Goal: Task Accomplishment & Management: Manage account settings

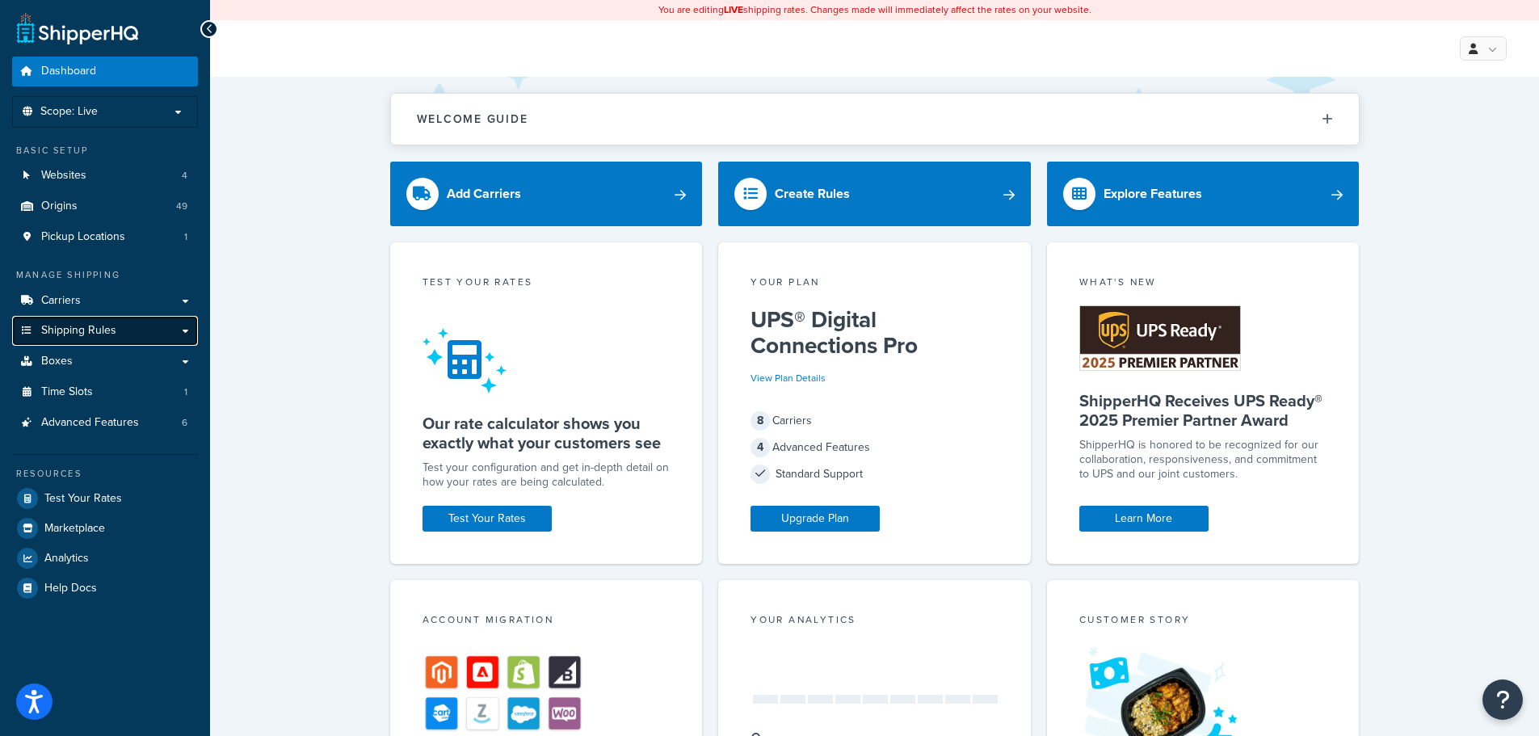
click at [133, 335] on link "Shipping Rules" at bounding box center [105, 331] width 186 height 30
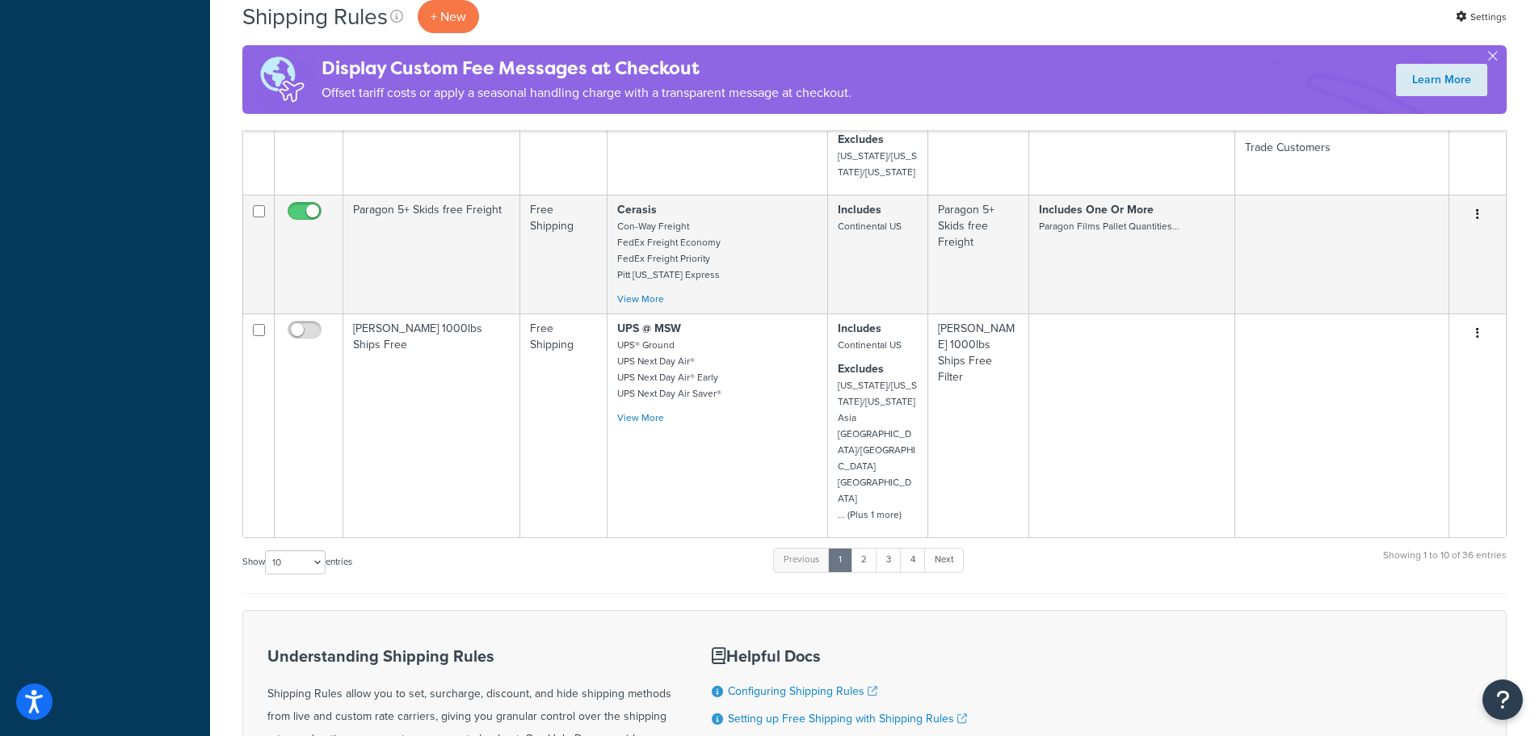
scroll to position [1066, 0]
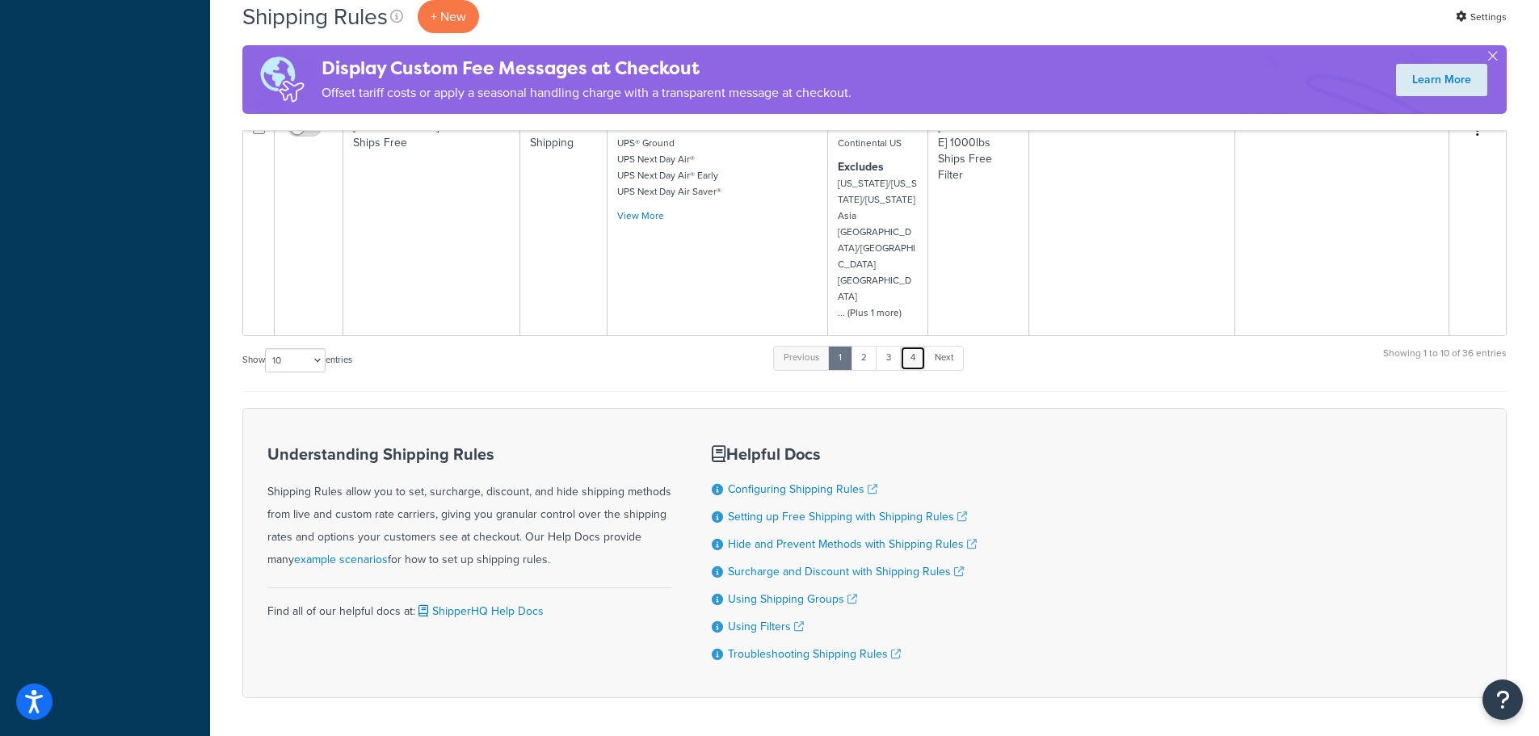
click at [914, 346] on link "4" at bounding box center [913, 358] width 26 height 24
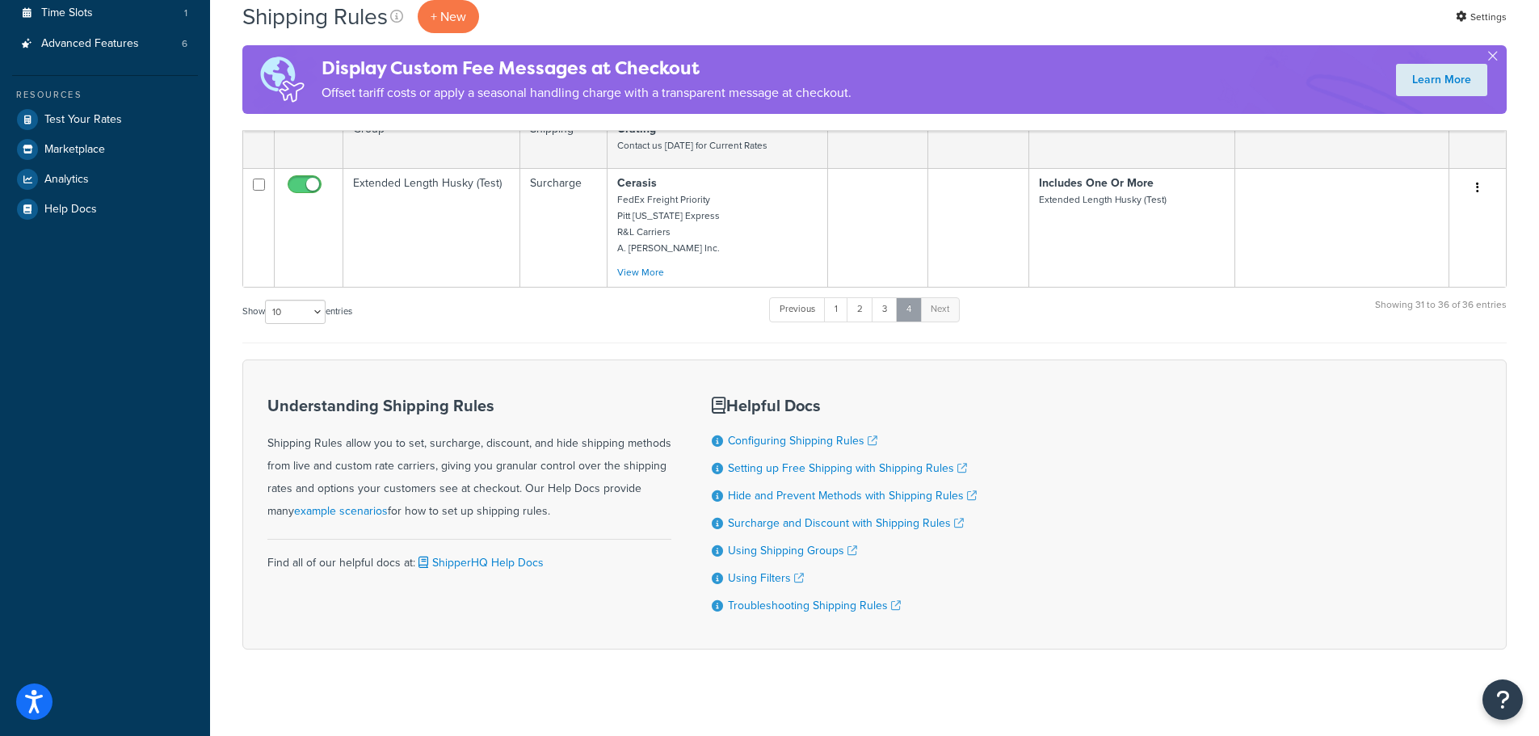
scroll to position [453, 0]
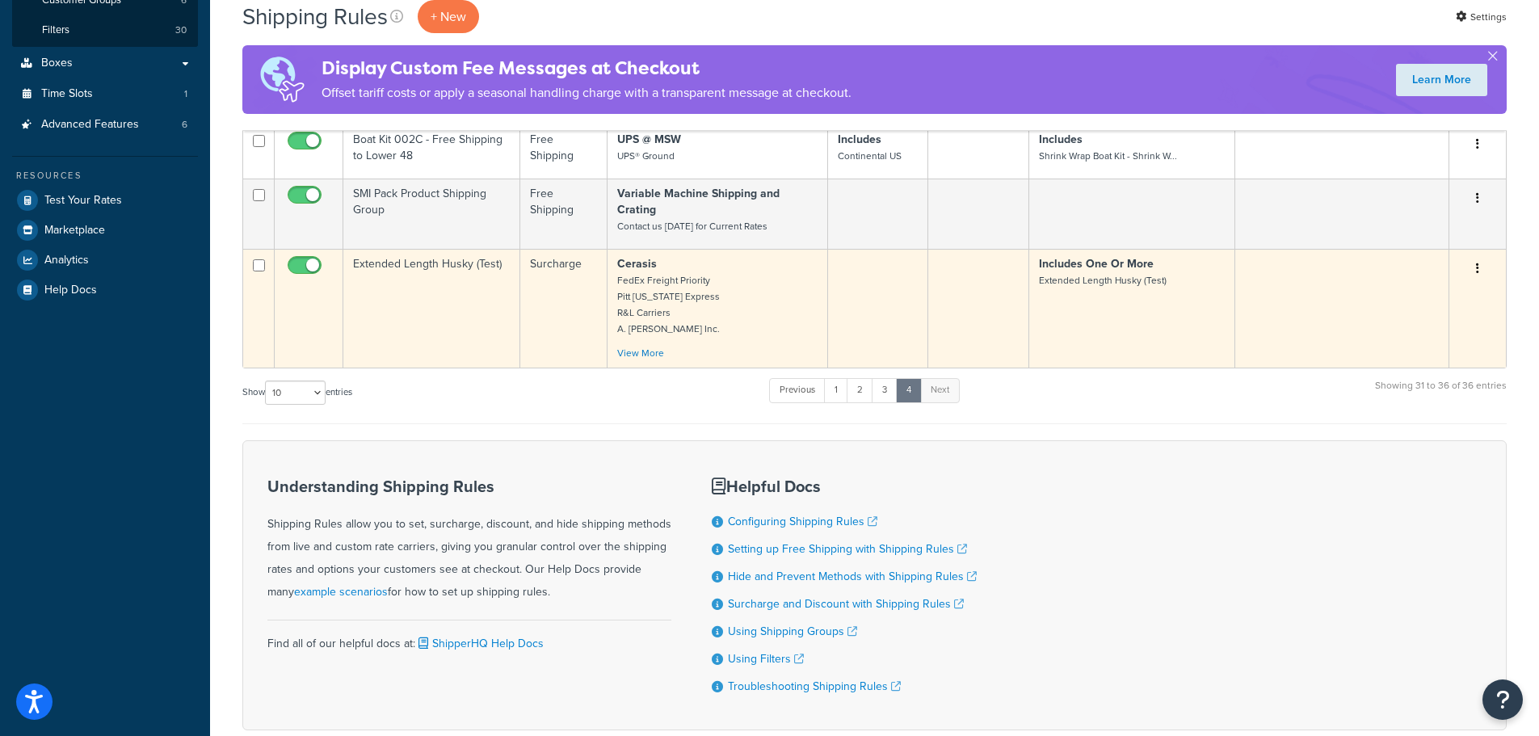
click at [1485, 256] on button "button" at bounding box center [1477, 269] width 23 height 26
click at [1428, 283] on link "Edit" at bounding box center [1425, 299] width 128 height 33
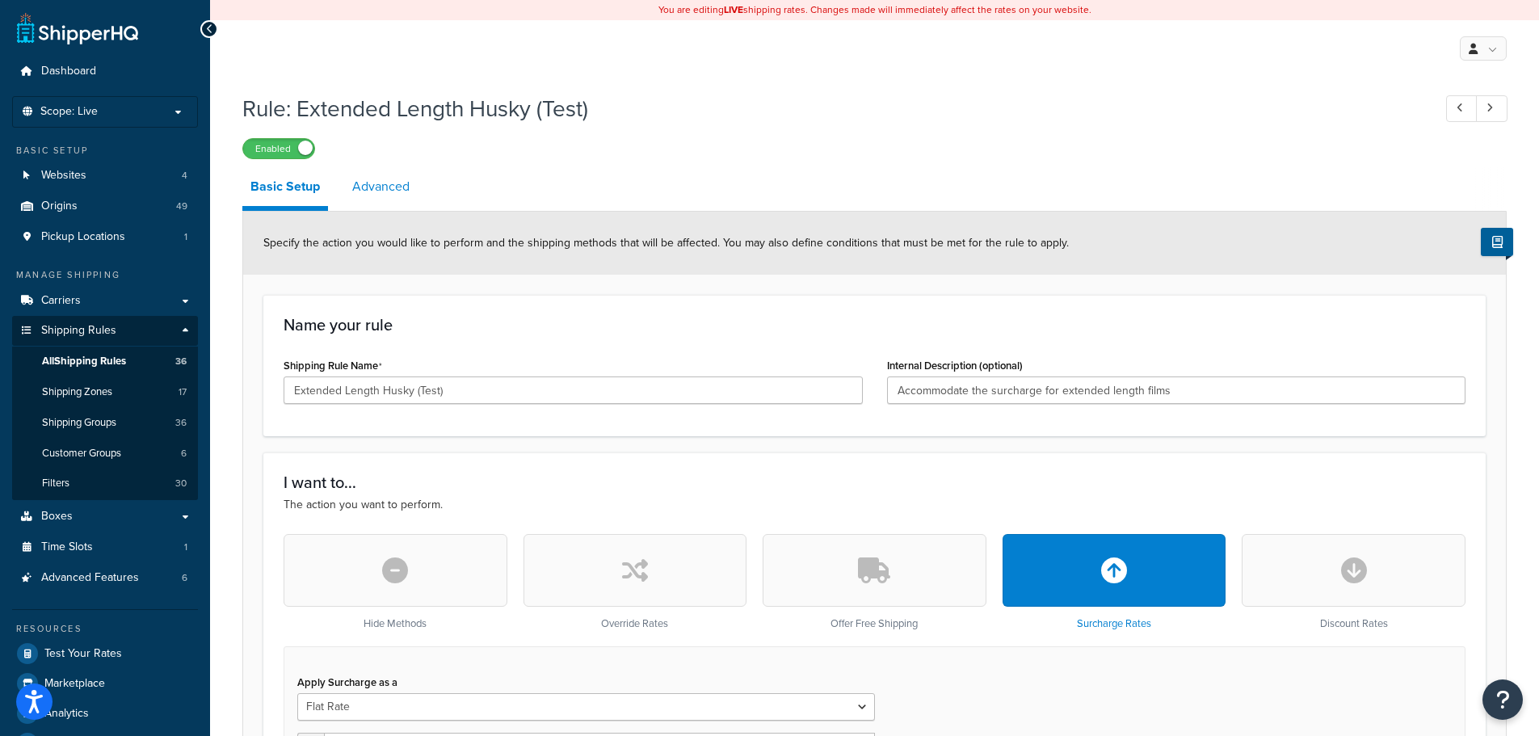
click at [373, 184] on link "Advanced" at bounding box center [381, 186] width 74 height 39
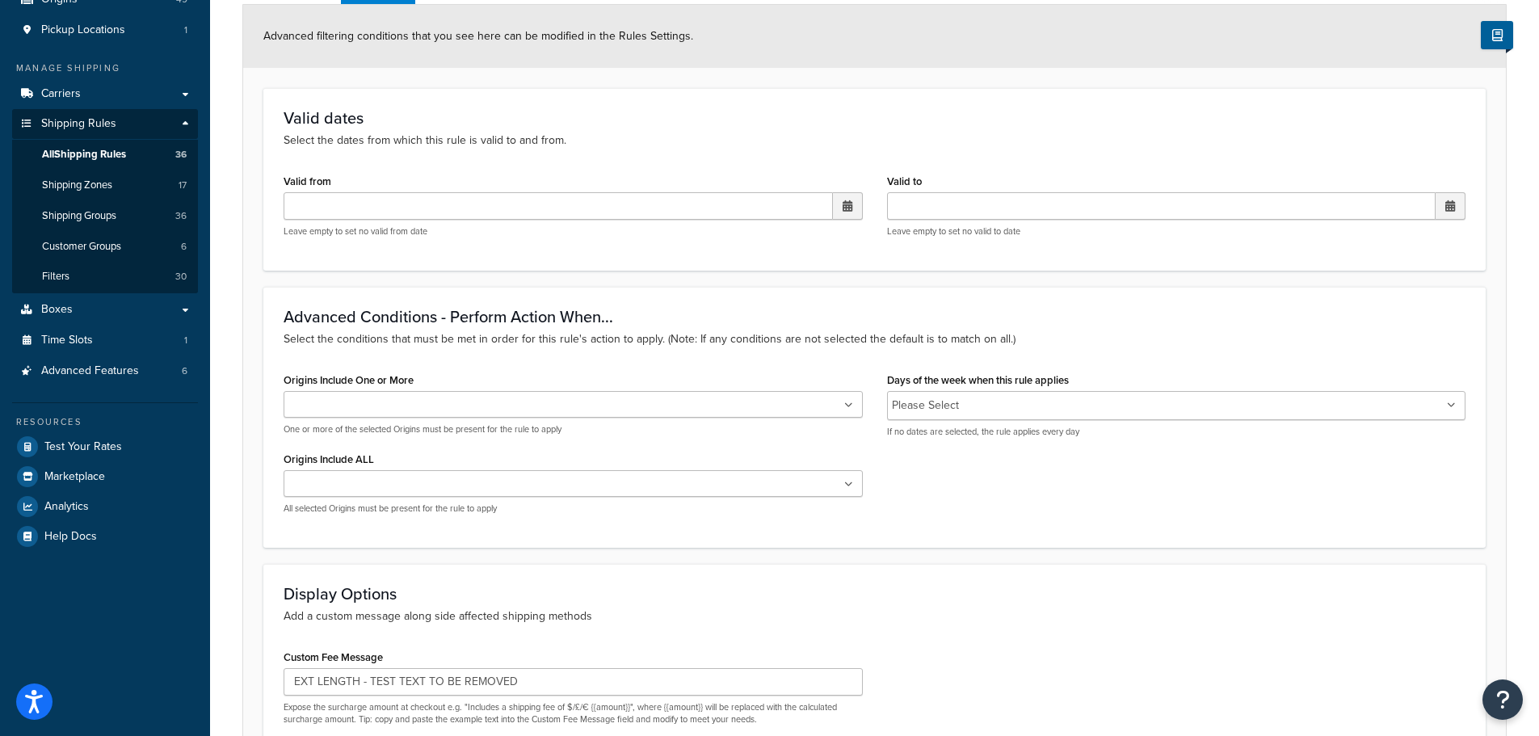
scroll to position [242, 0]
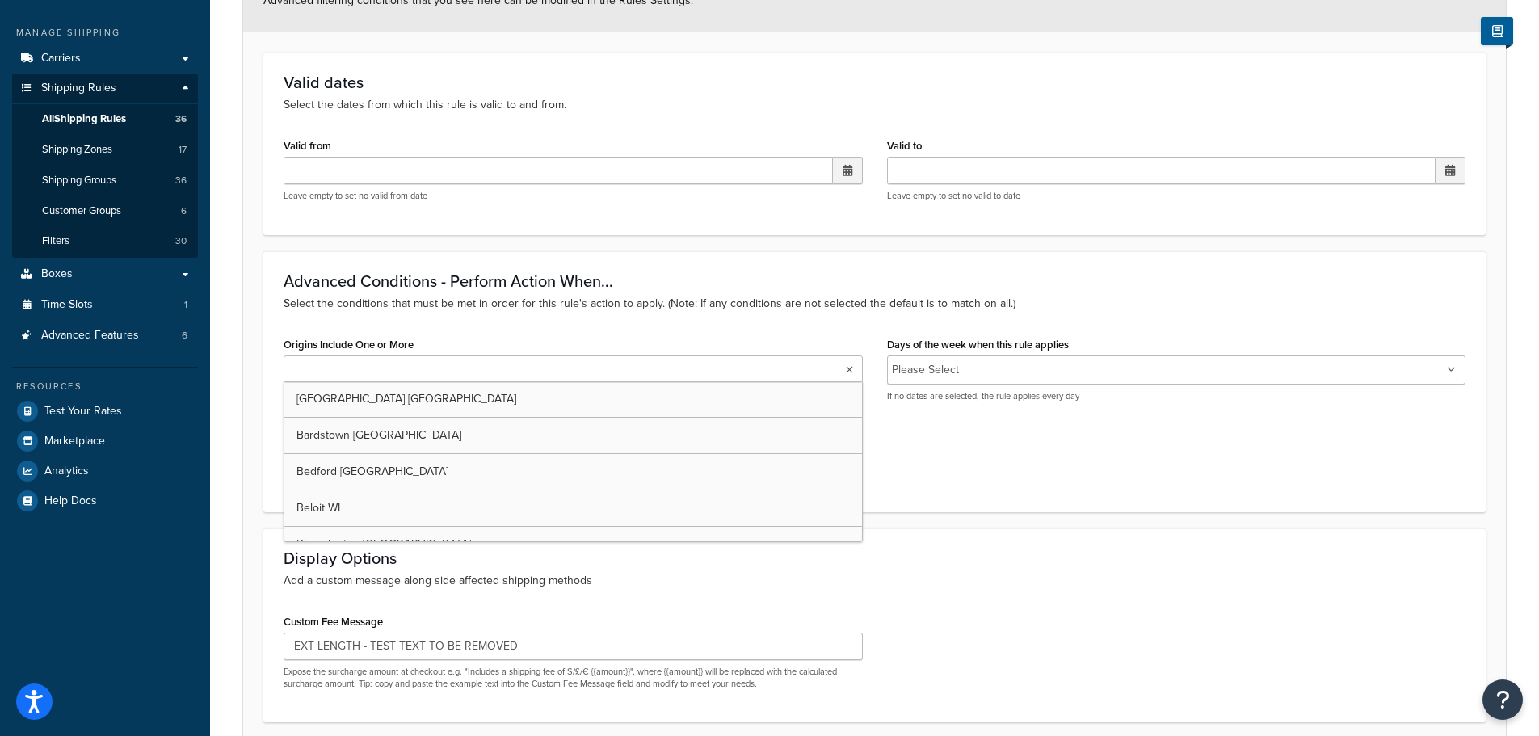
click at [438, 365] on ul at bounding box center [573, 368] width 579 height 27
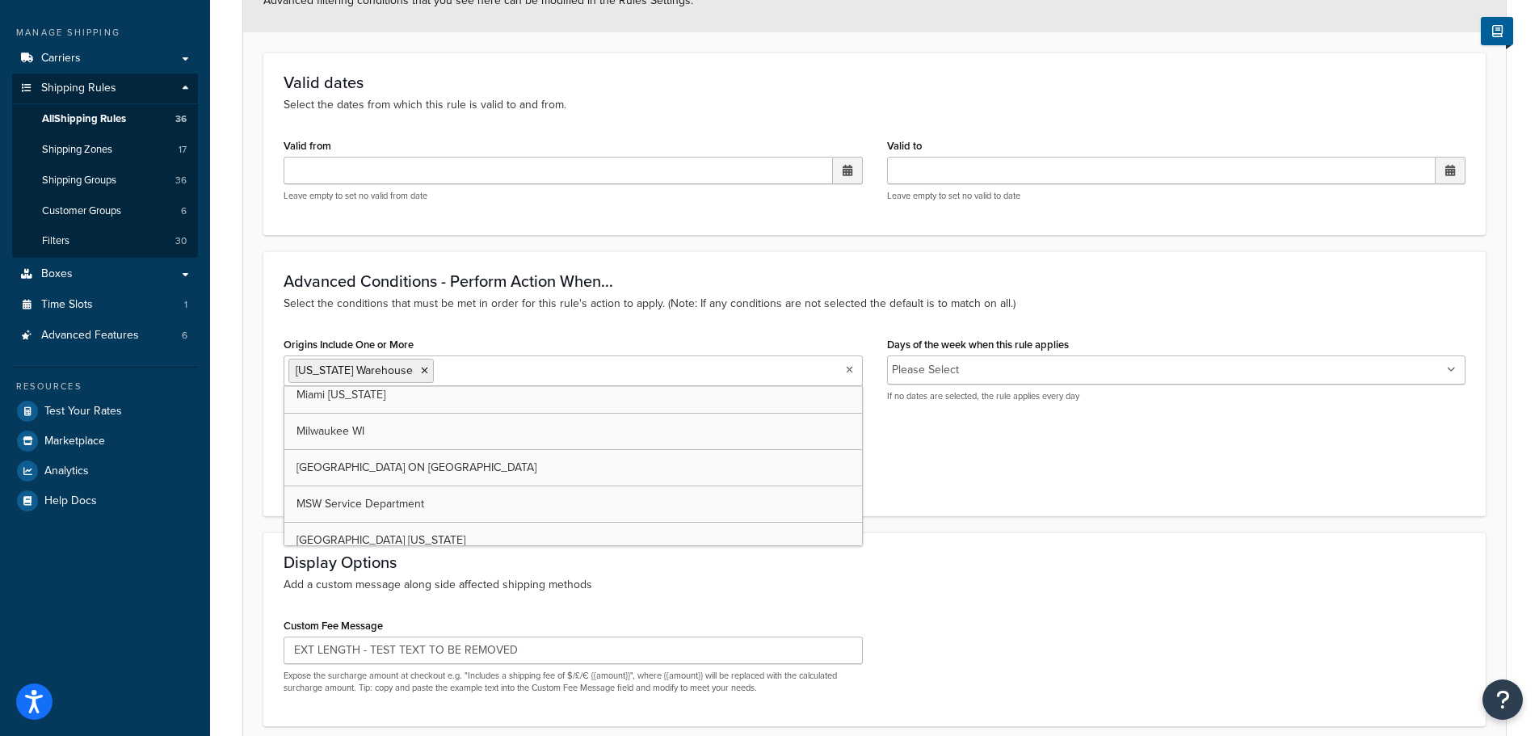
click at [1132, 635] on div "Custom Fee Message EXT LENGTH - TEST TEXT TO BE REMOVED Expose the surcharge am…" at bounding box center [874, 660] width 1206 height 93
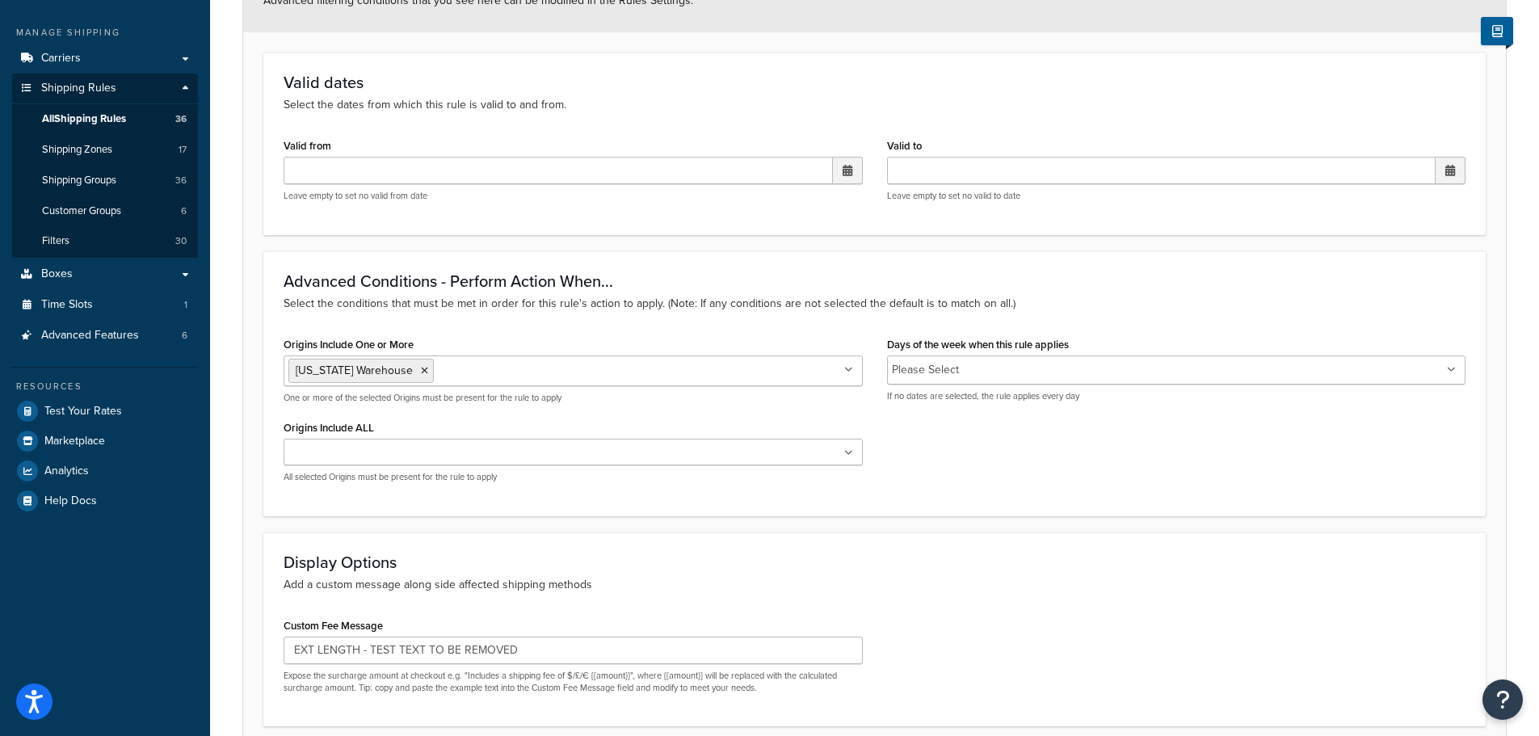
scroll to position [323, 0]
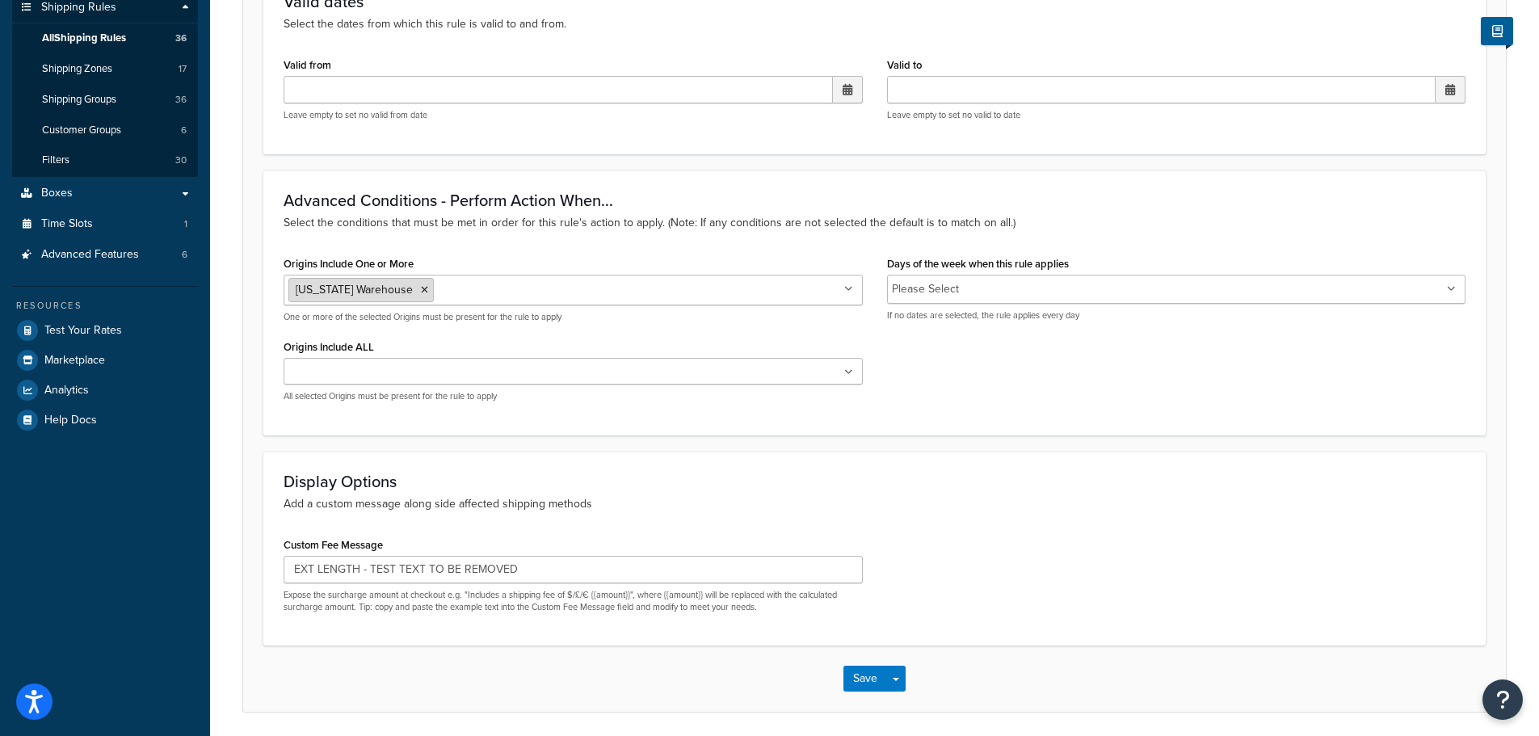
click at [421, 291] on icon at bounding box center [424, 290] width 7 height 10
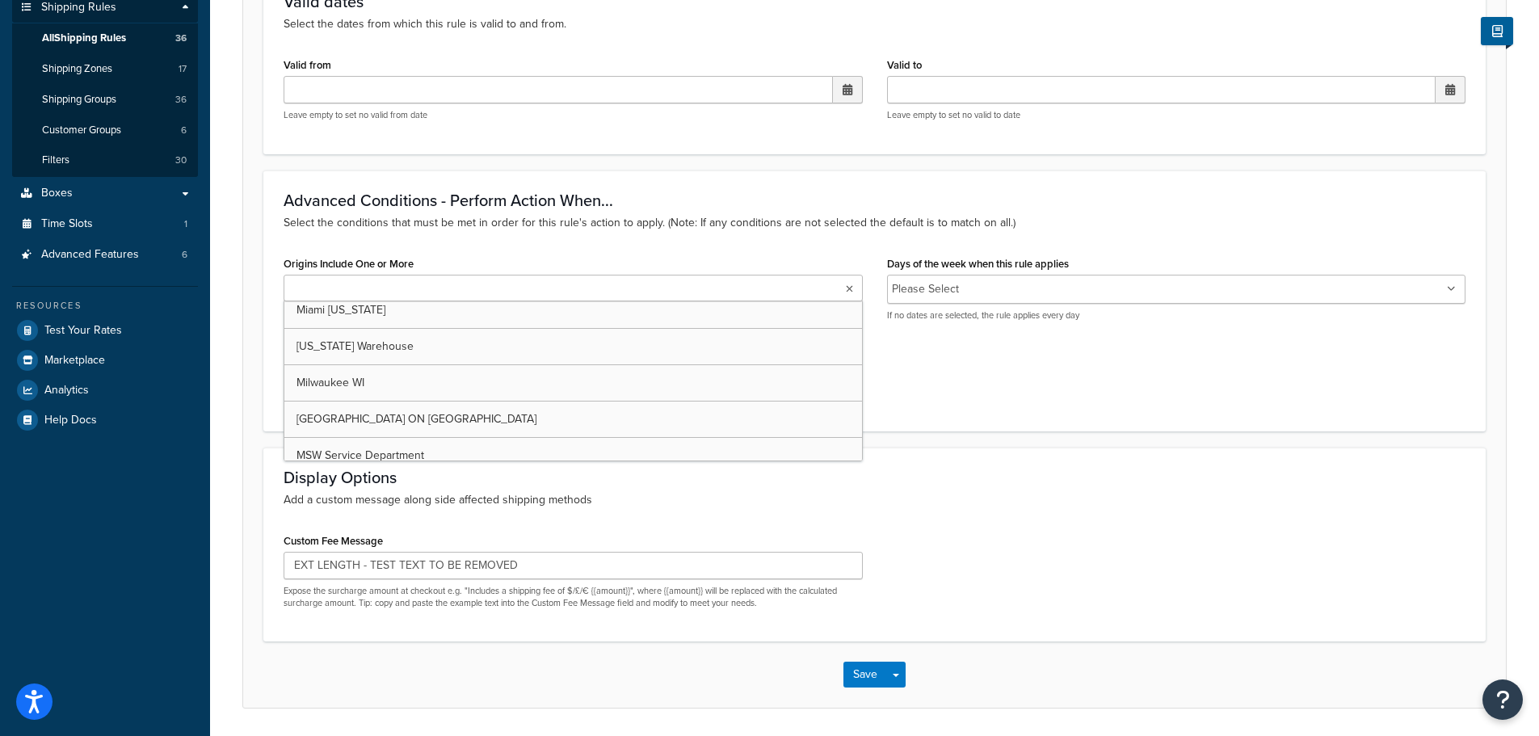
click at [993, 515] on div "Display Options Add a custom message along side affected shipping methods Custo…" at bounding box center [874, 545] width 1222 height 195
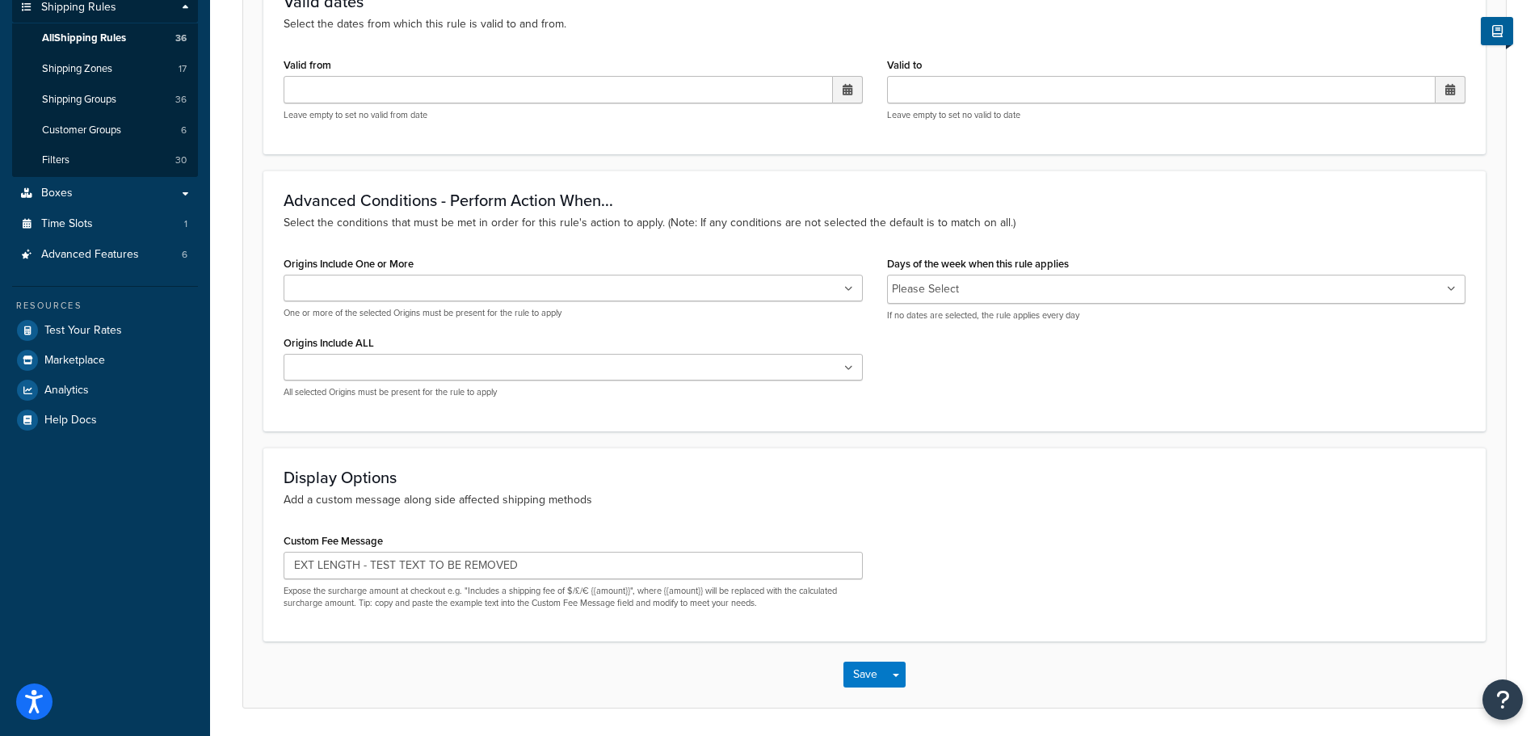
scroll to position [0, 0]
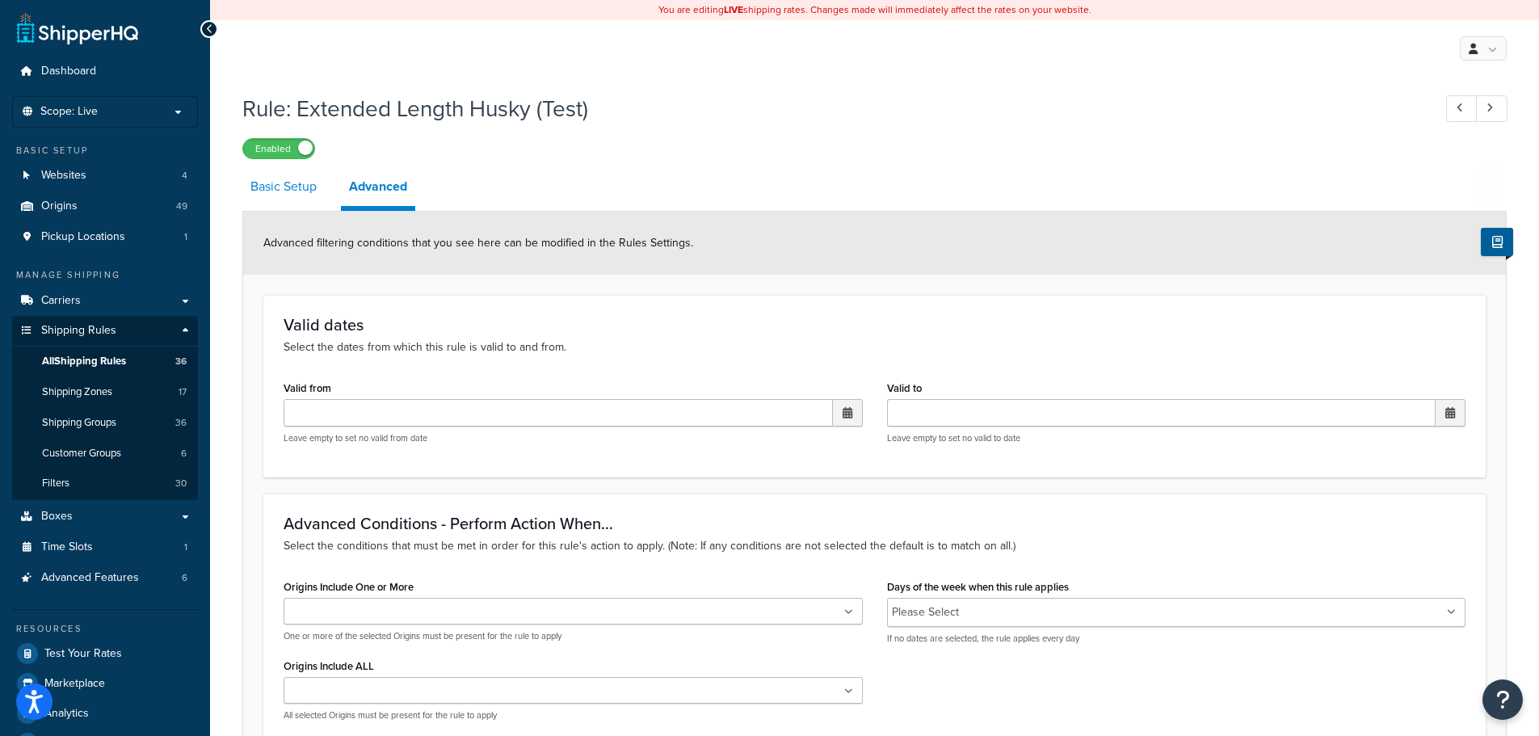
click at [301, 184] on link "Basic Setup" at bounding box center [283, 186] width 82 height 39
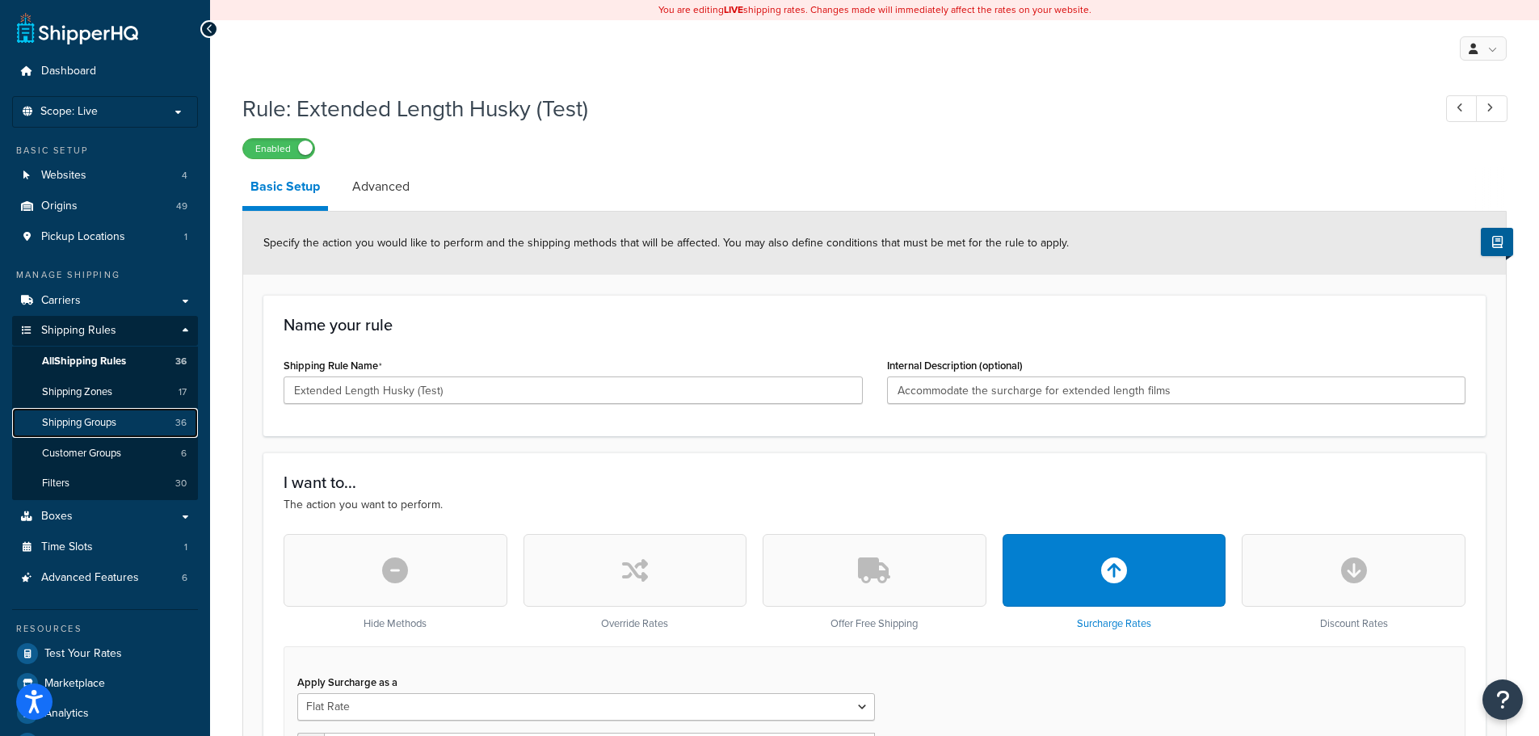
click at [113, 423] on span "Shipping Groups" at bounding box center [79, 423] width 74 height 14
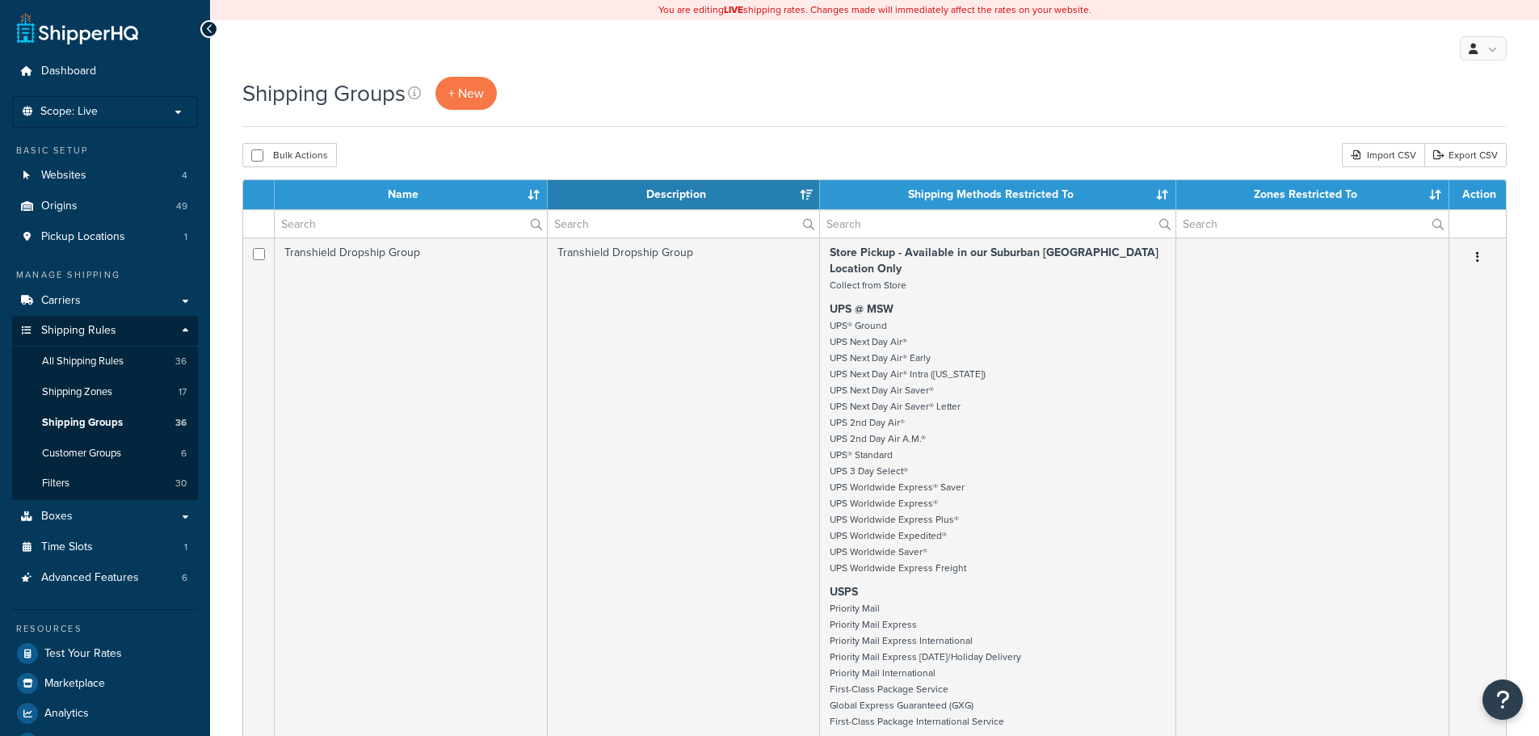
select select "15"
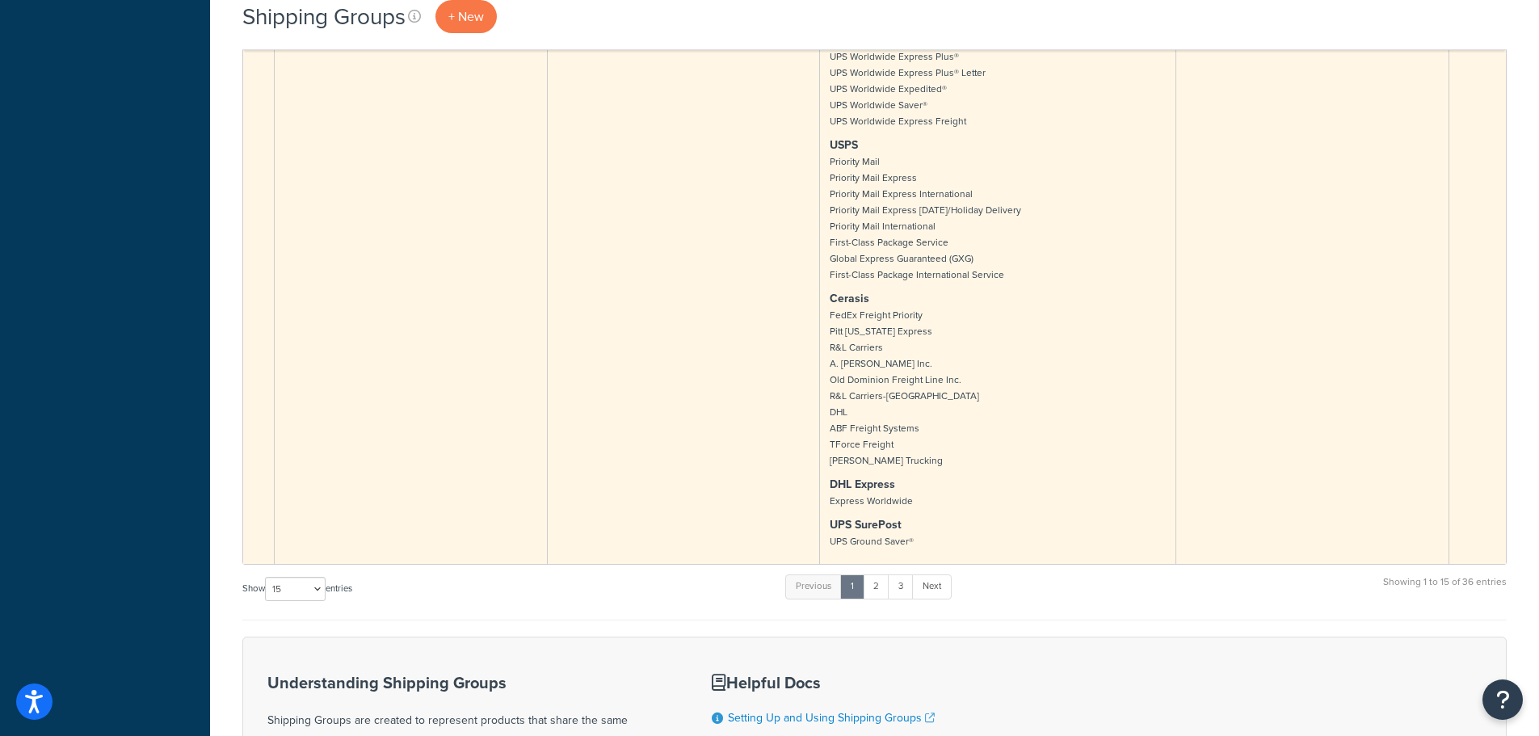
scroll to position [10422, 0]
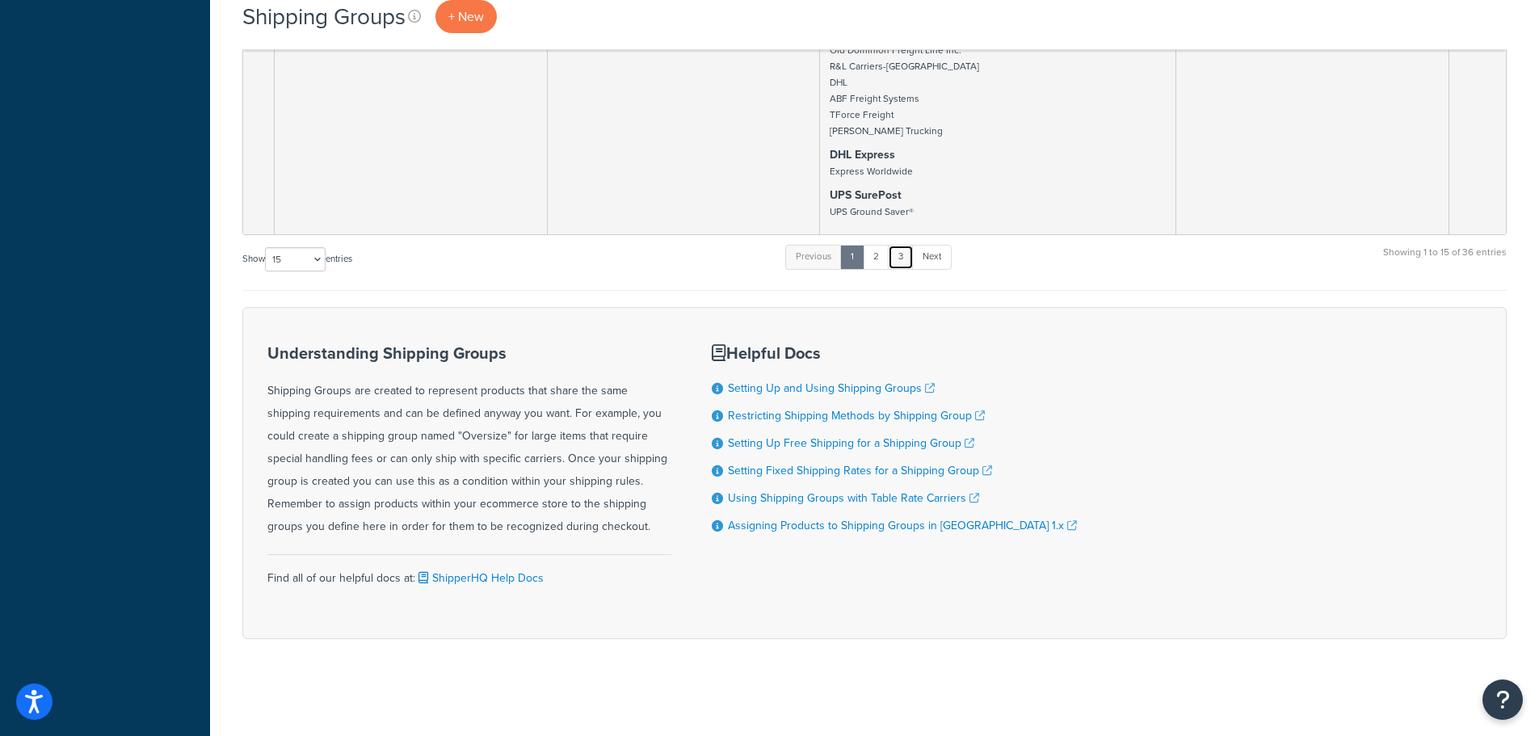
click at [900, 256] on link "3" at bounding box center [901, 257] width 26 height 24
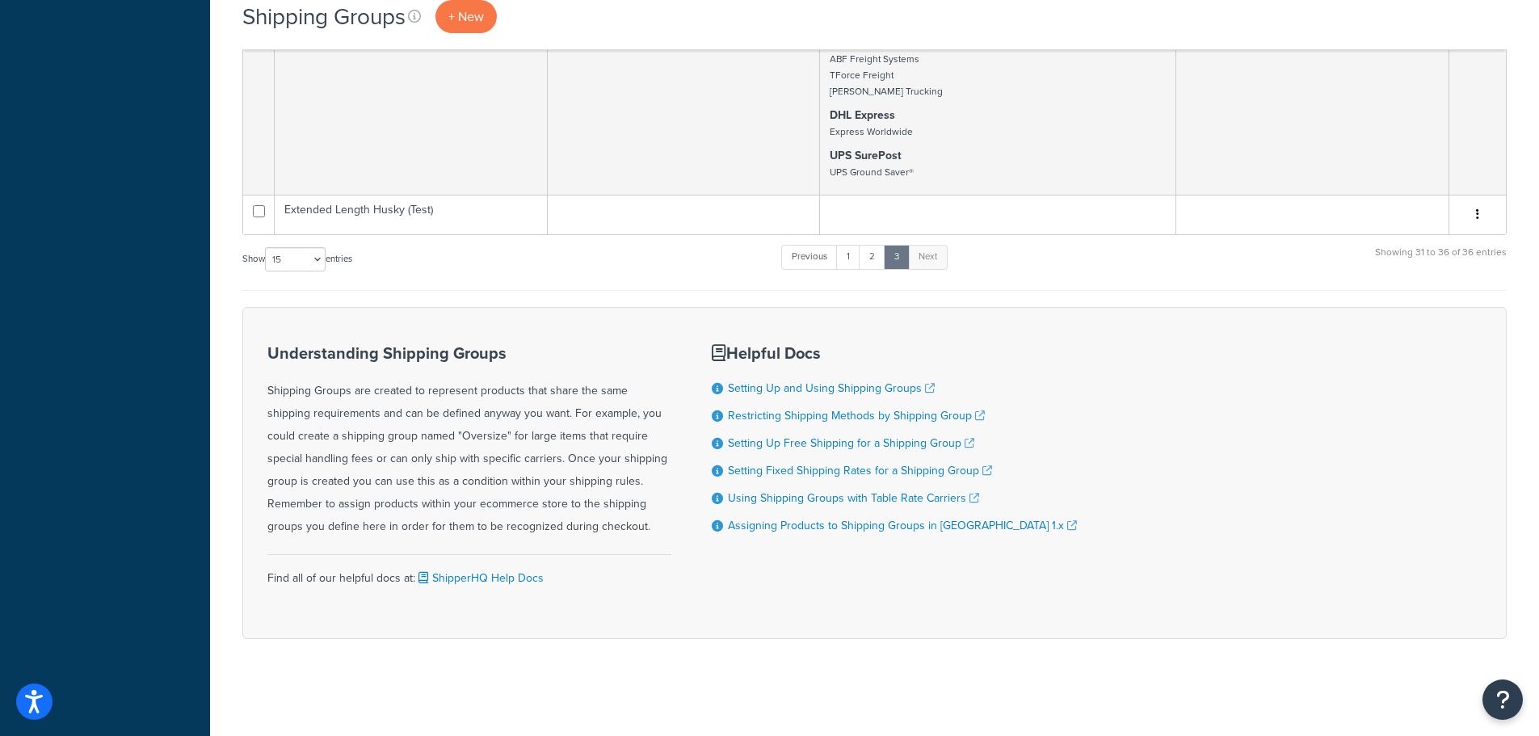
scroll to position [2883, 0]
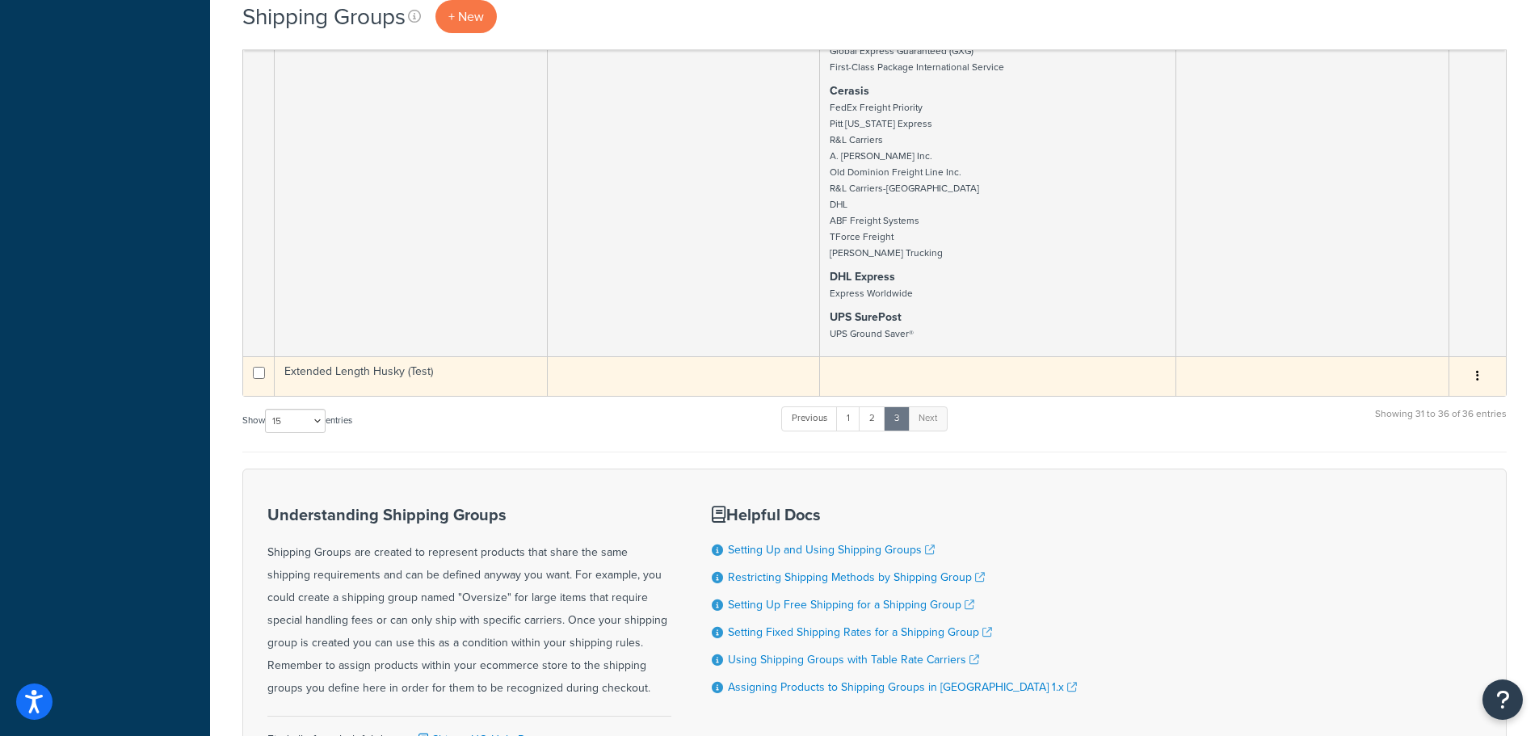
click at [1474, 378] on button "button" at bounding box center [1477, 377] width 23 height 26
click at [1435, 405] on link "Edit" at bounding box center [1412, 409] width 128 height 33
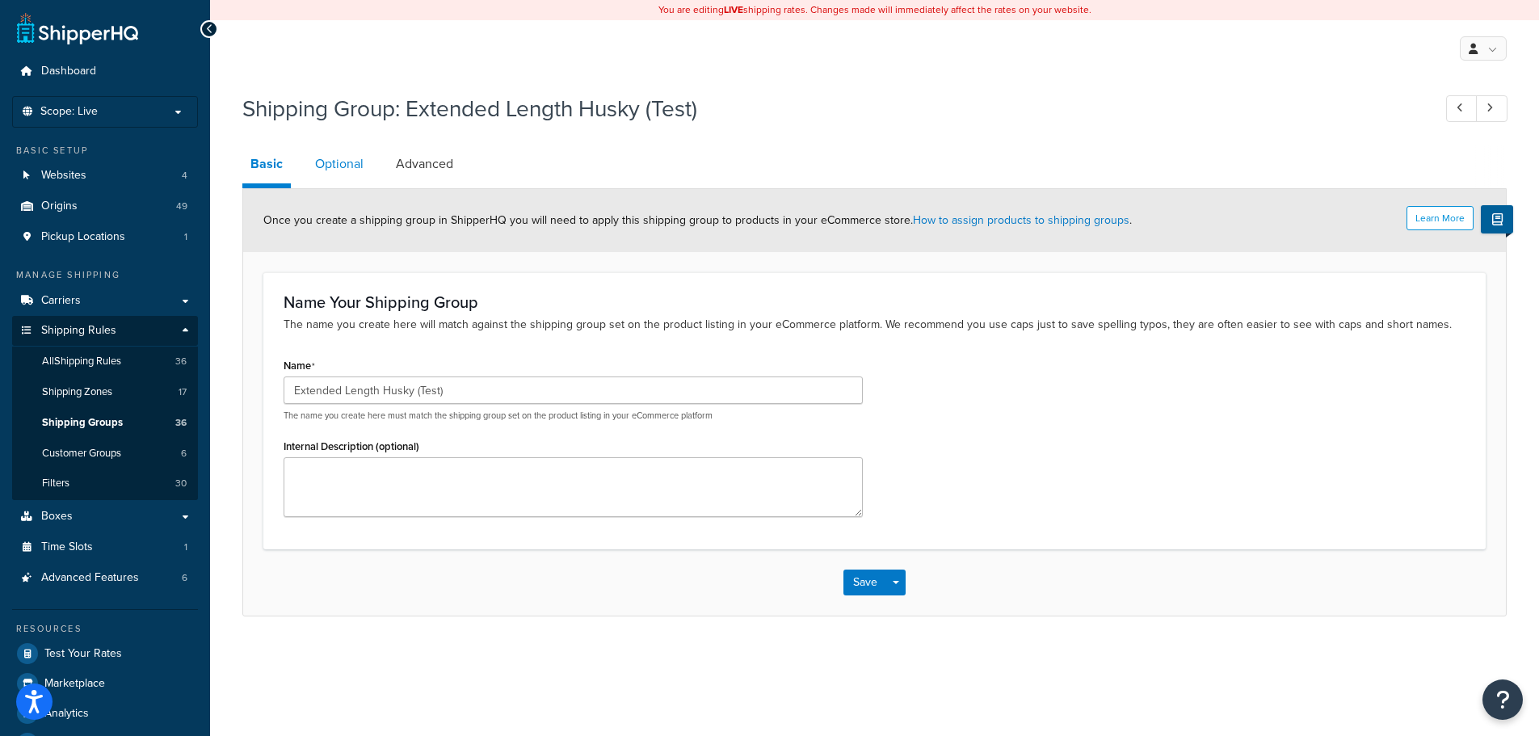
click at [350, 158] on link "Optional" at bounding box center [339, 164] width 65 height 39
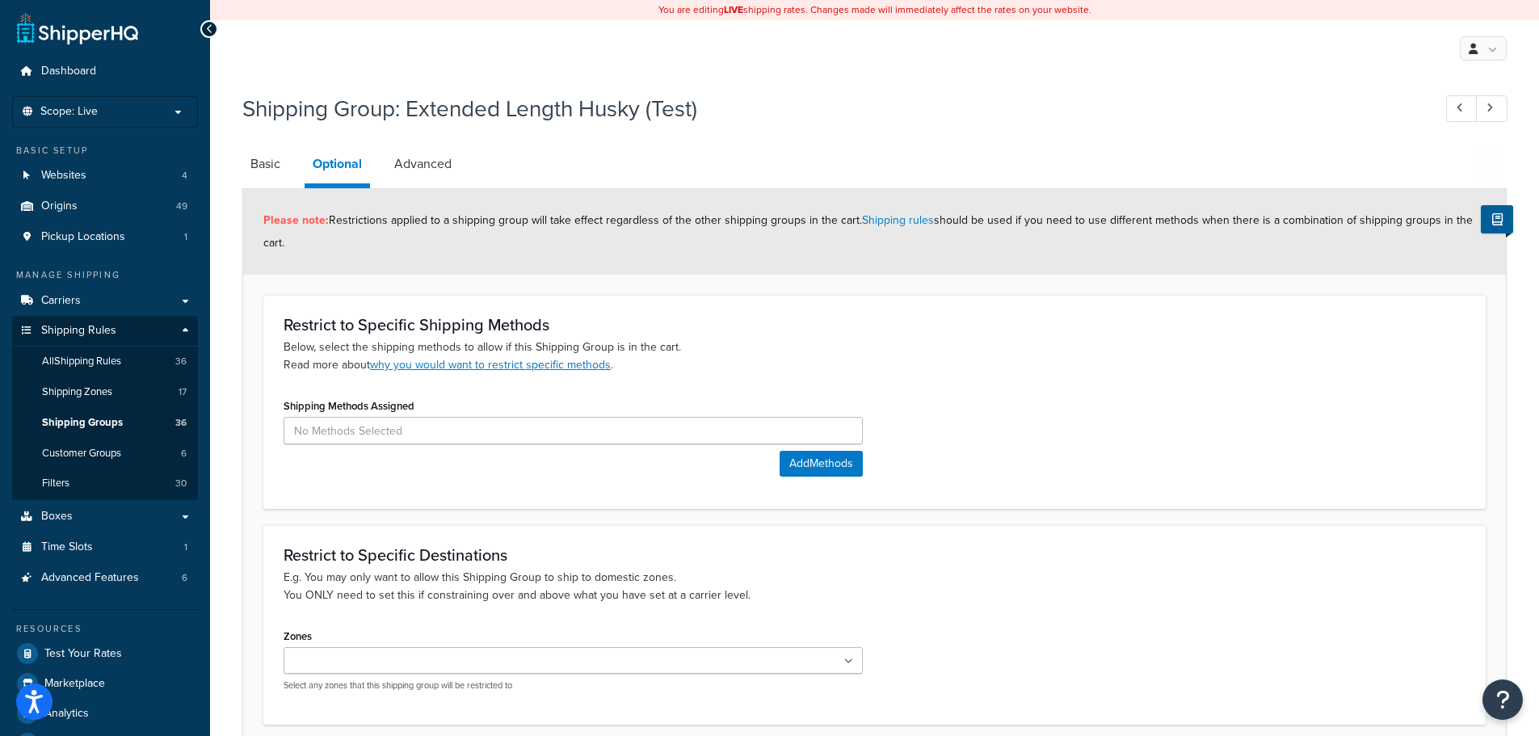
click at [566, 410] on div "Shipping Methods Assigned" at bounding box center [573, 419] width 579 height 50
click at [801, 461] on button "Add Methods" at bounding box center [821, 464] width 83 height 26
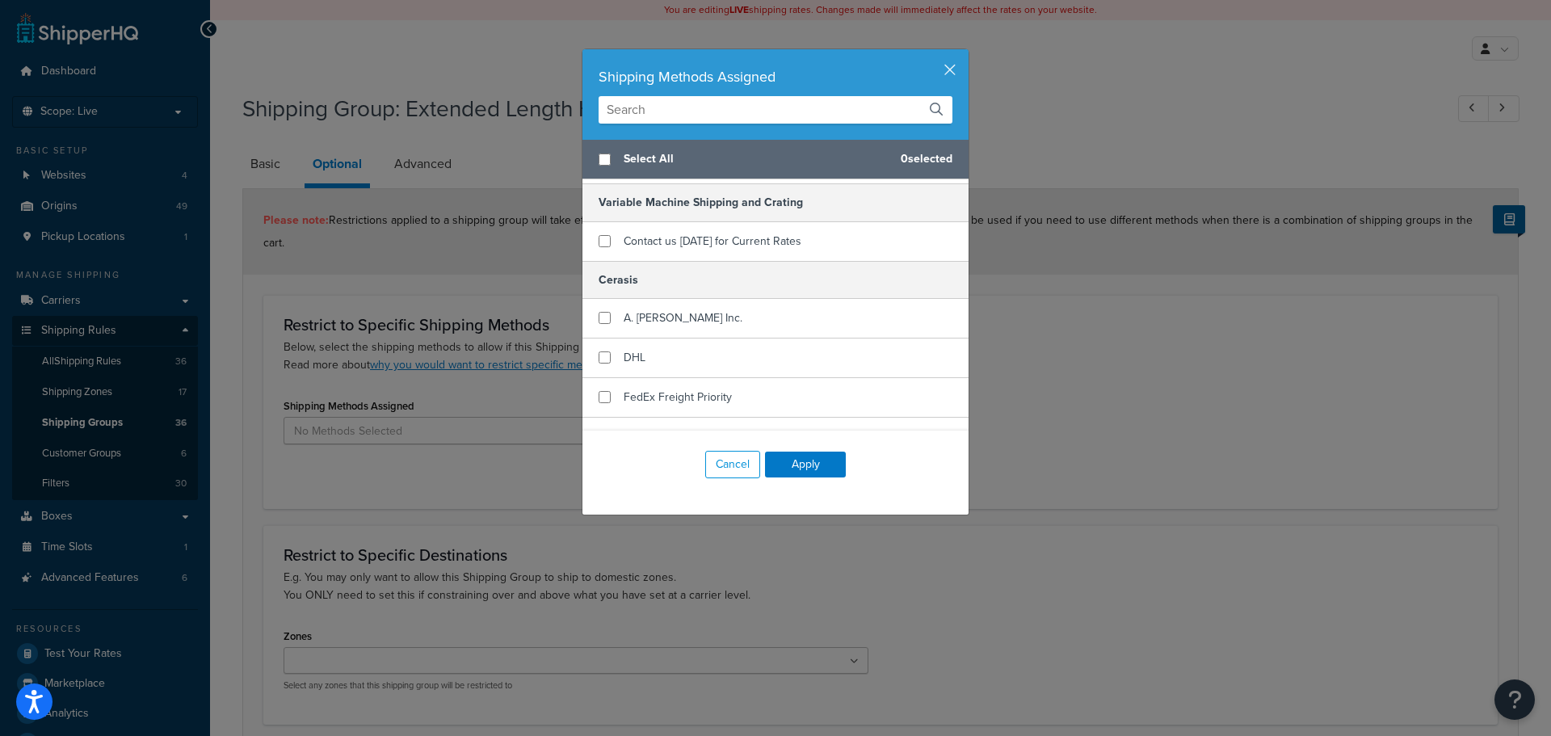
scroll to position [242, 0]
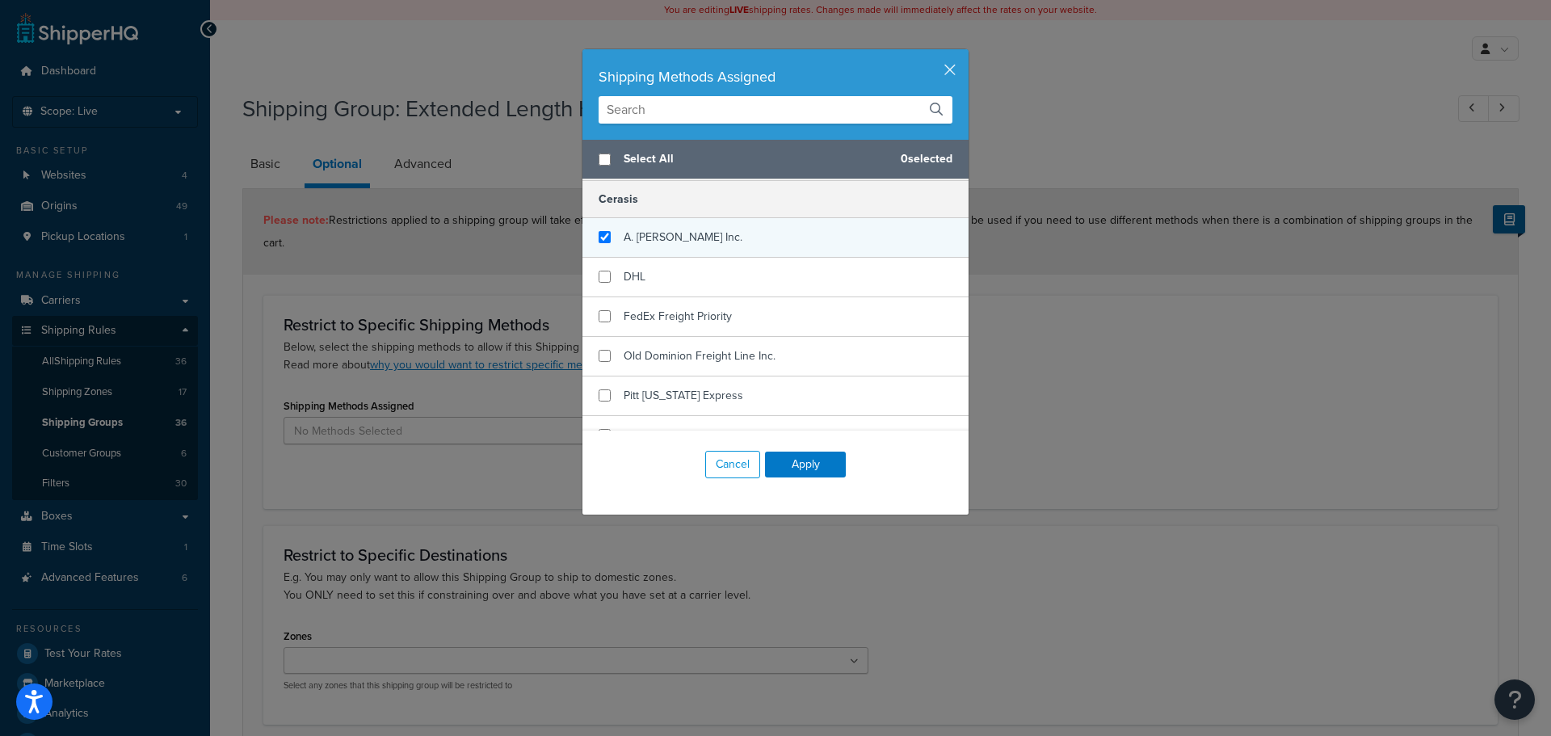
checkbox input "true"
click at [599, 244] on div "A. [PERSON_NAME] Inc." at bounding box center [776, 238] width 386 height 40
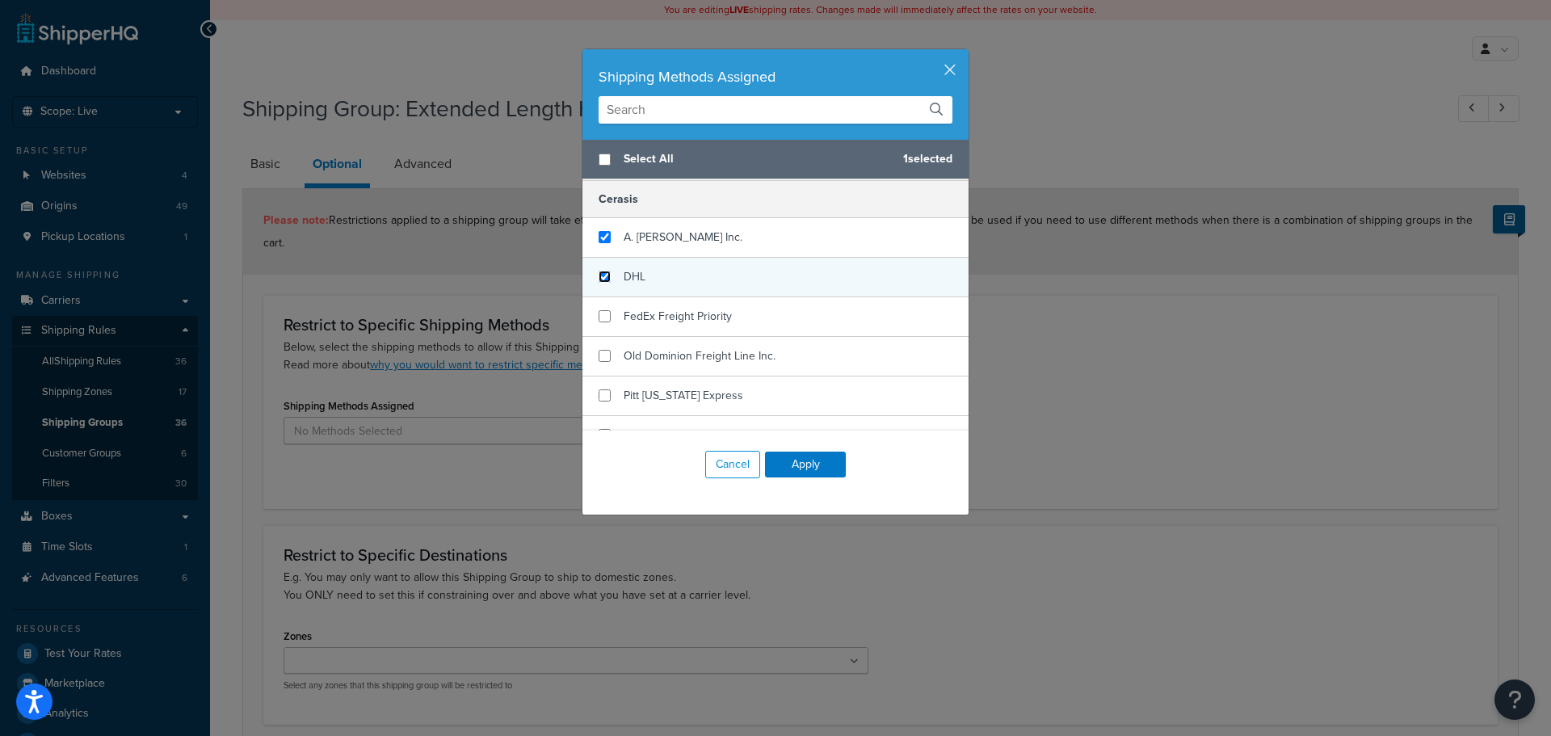
drag, startPoint x: 594, startPoint y: 274, endPoint x: 602, endPoint y: 346, distance: 72.4
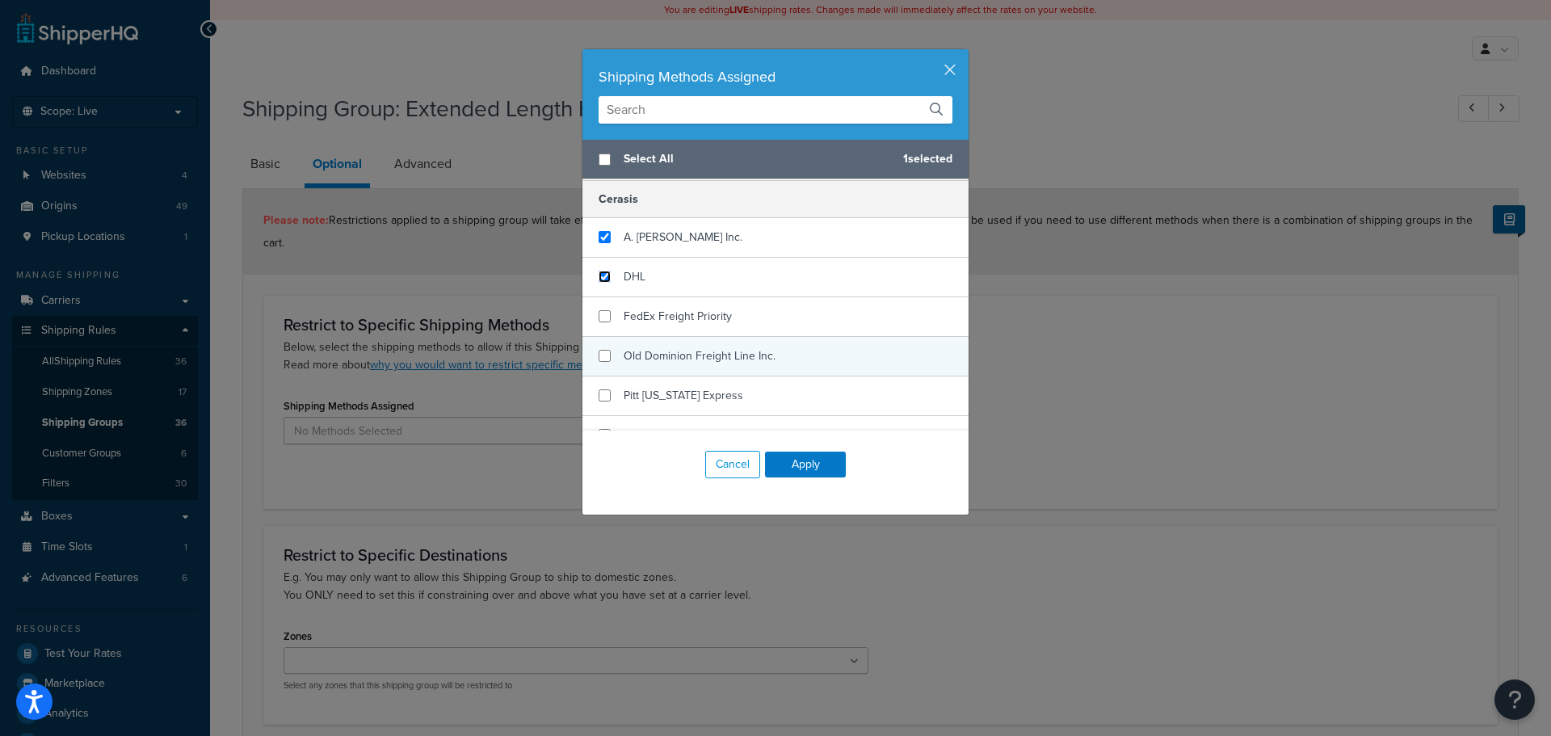
click at [599, 275] on input "checkbox" at bounding box center [605, 277] width 12 height 12
checkbox input "true"
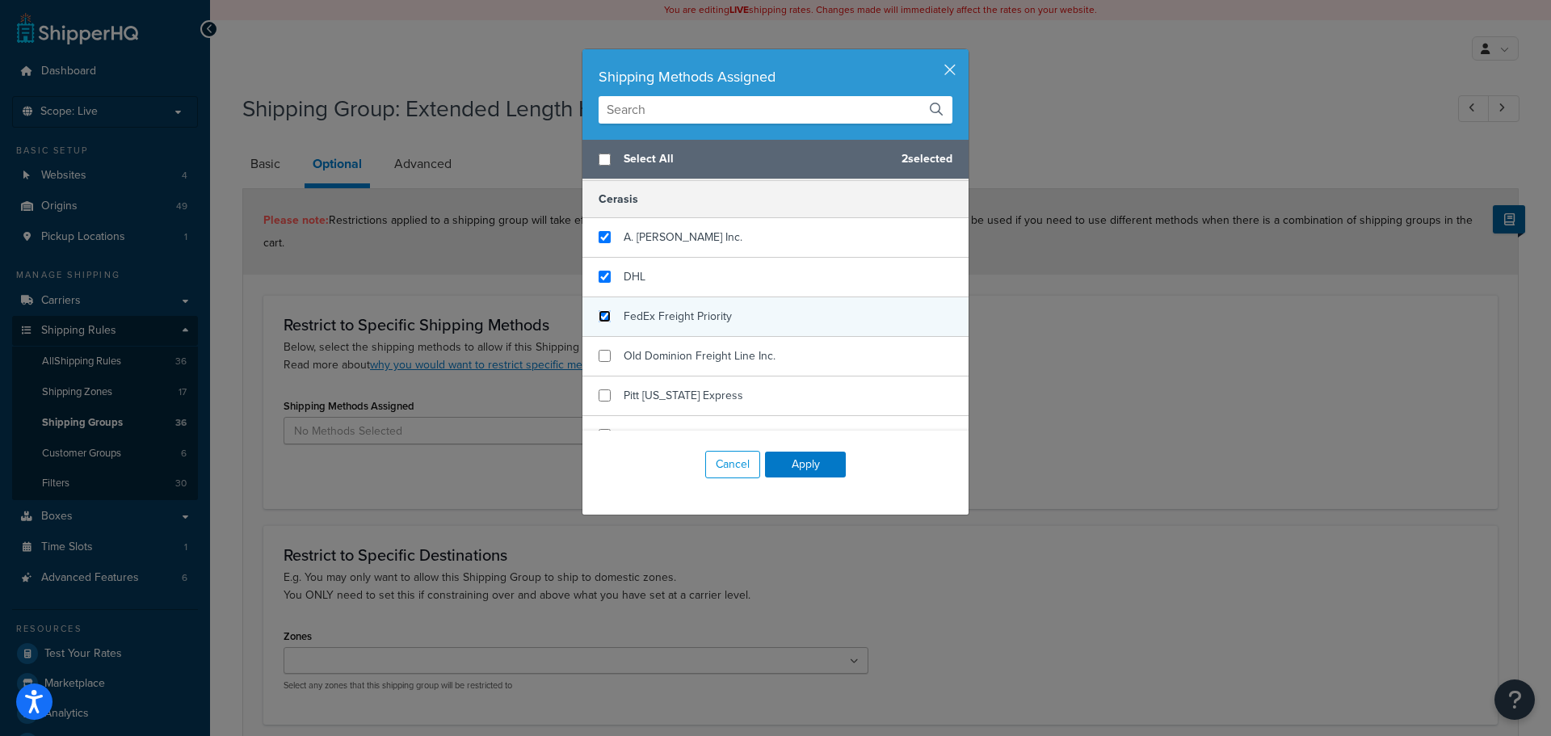
click at [599, 321] on input "checkbox" at bounding box center [605, 316] width 12 height 12
checkbox input "true"
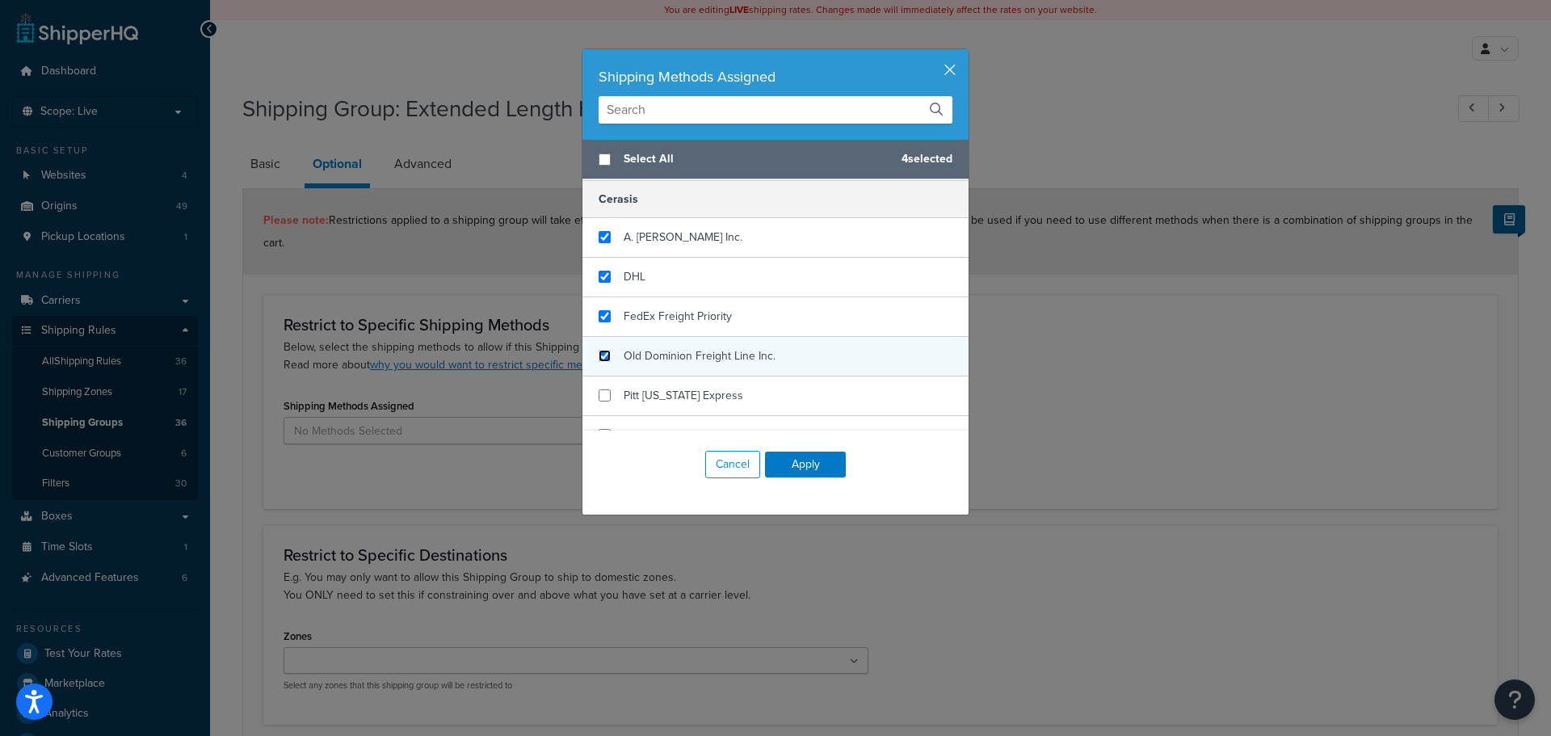
click at [599, 360] on input "checkbox" at bounding box center [605, 356] width 12 height 12
checkbox input "true"
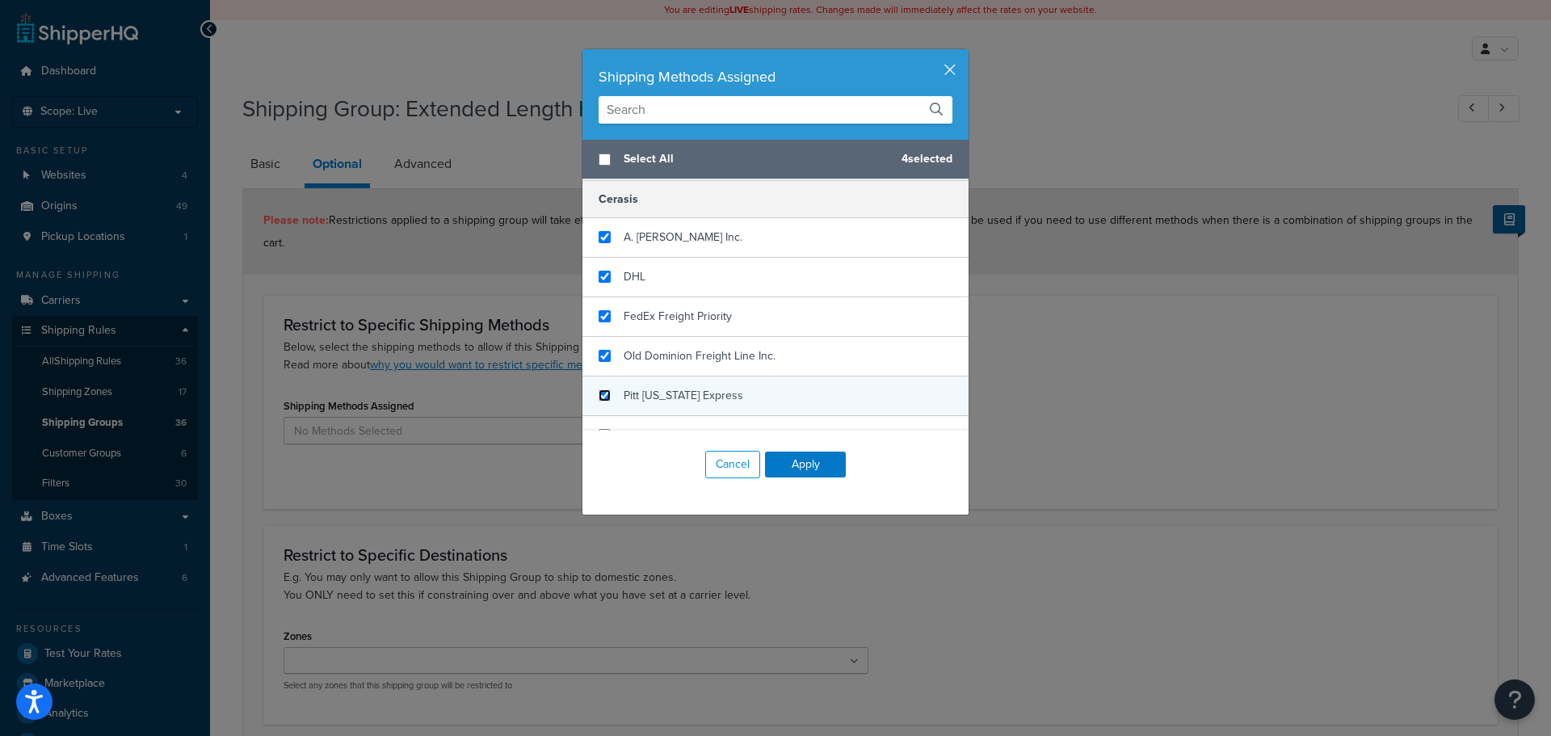
click at [599, 395] on input "checkbox" at bounding box center [605, 395] width 12 height 12
checkbox input "true"
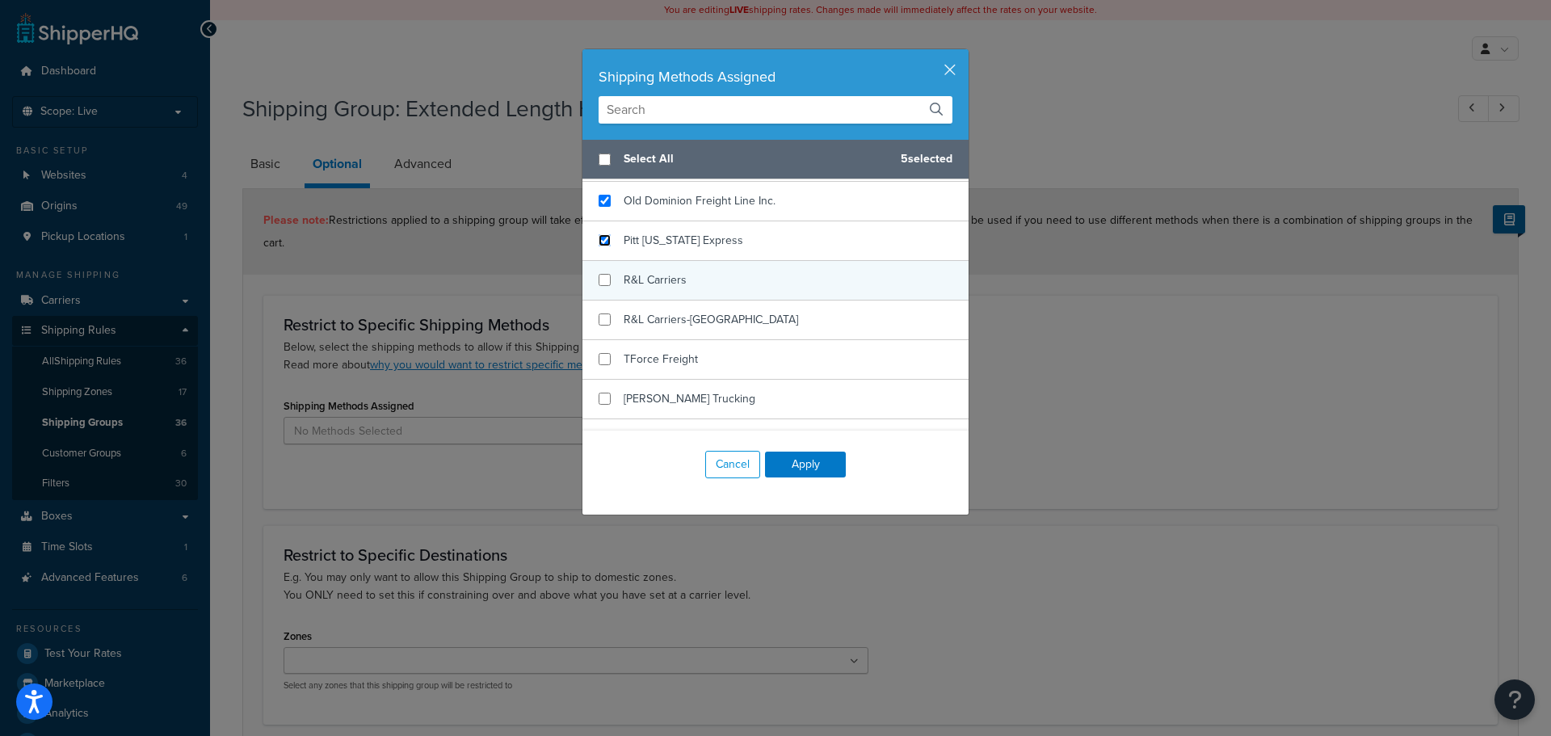
scroll to position [404, 0]
click at [602, 267] on input "checkbox" at bounding box center [605, 273] width 12 height 12
checkbox input "true"
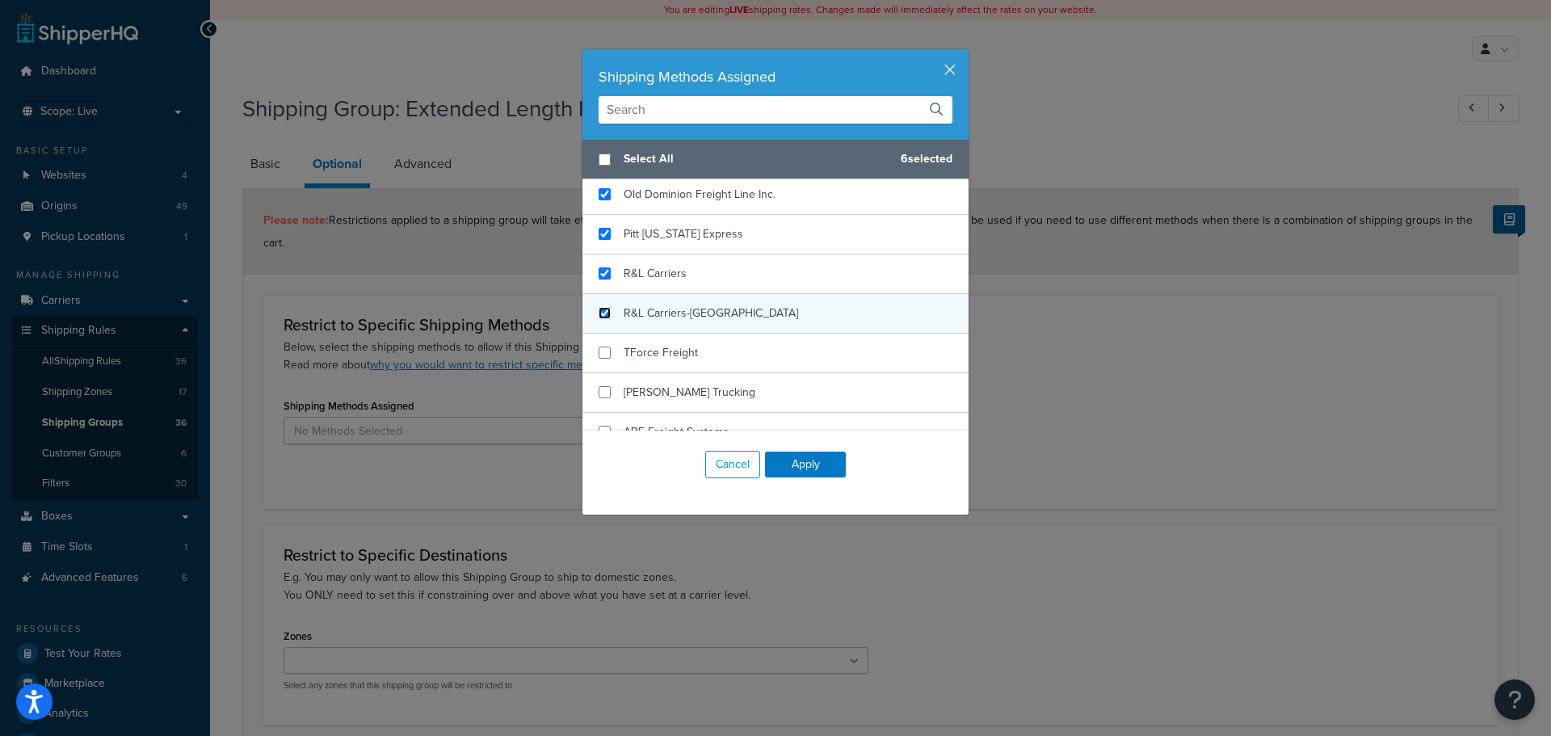
click at [603, 313] on input "checkbox" at bounding box center [605, 313] width 12 height 12
checkbox input "true"
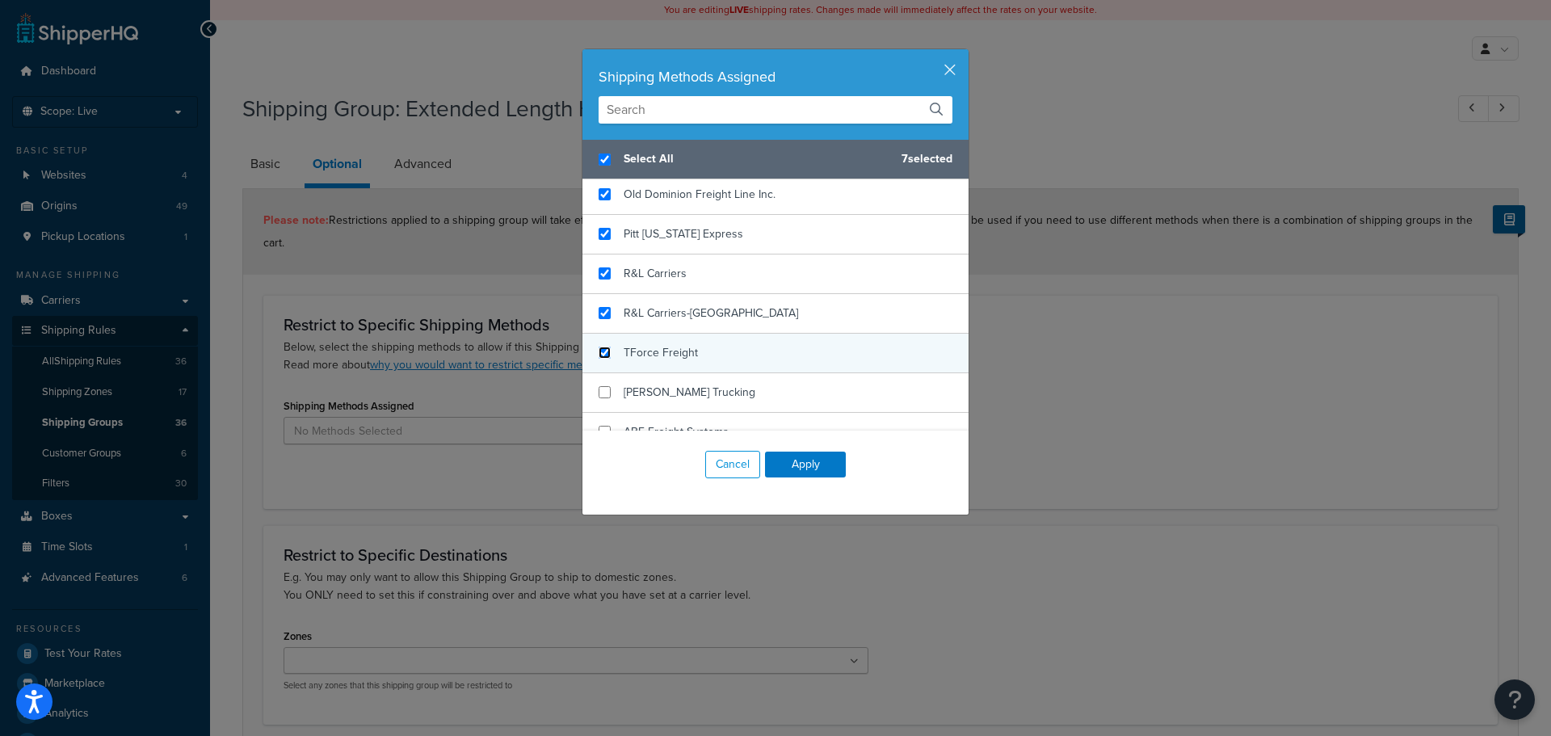
checkbox input "true"
click at [599, 357] on input "checkbox" at bounding box center [605, 353] width 12 height 12
checkbox input "true"
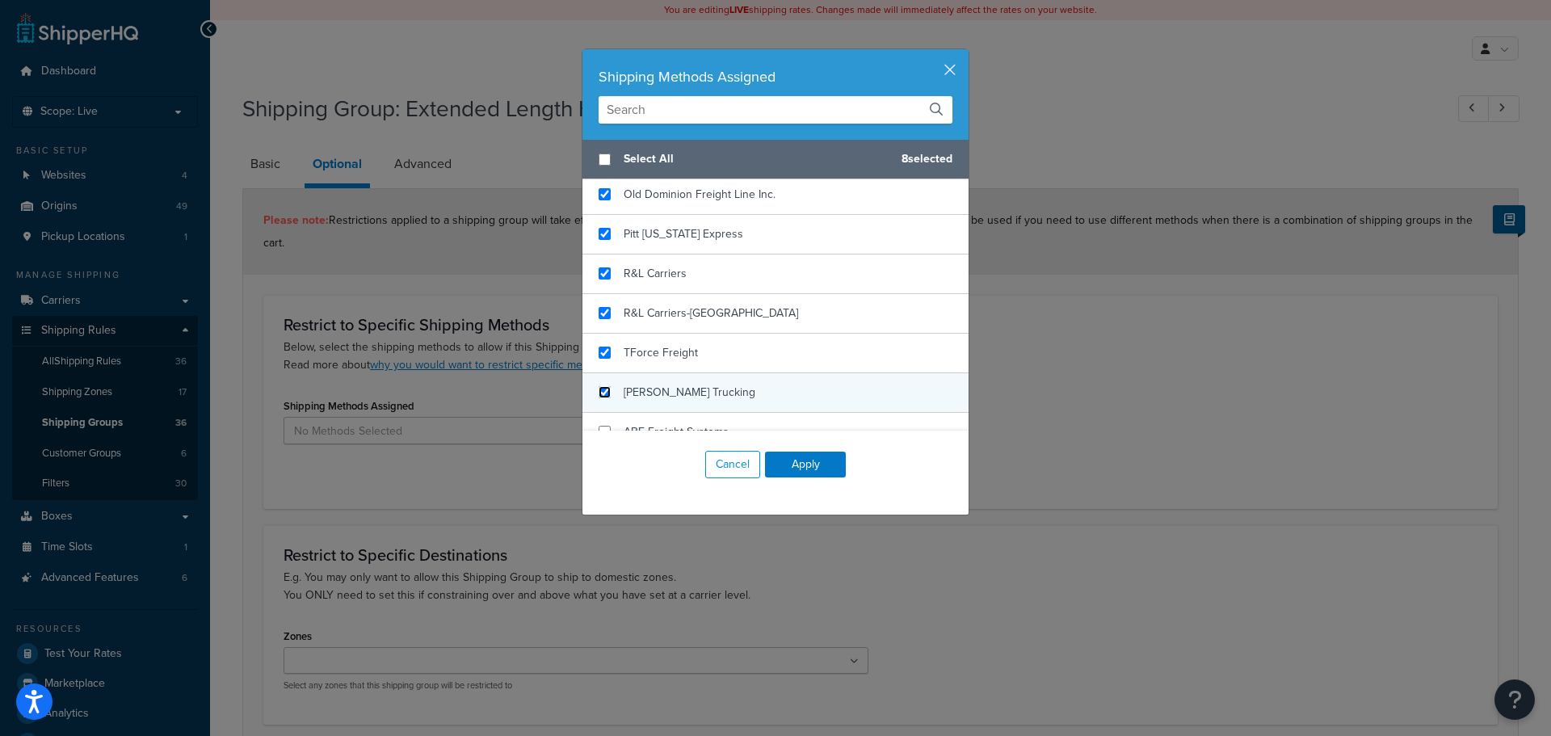
checkbox input "false"
click at [600, 390] on input "checkbox" at bounding box center [605, 392] width 12 height 12
checkbox input "true"
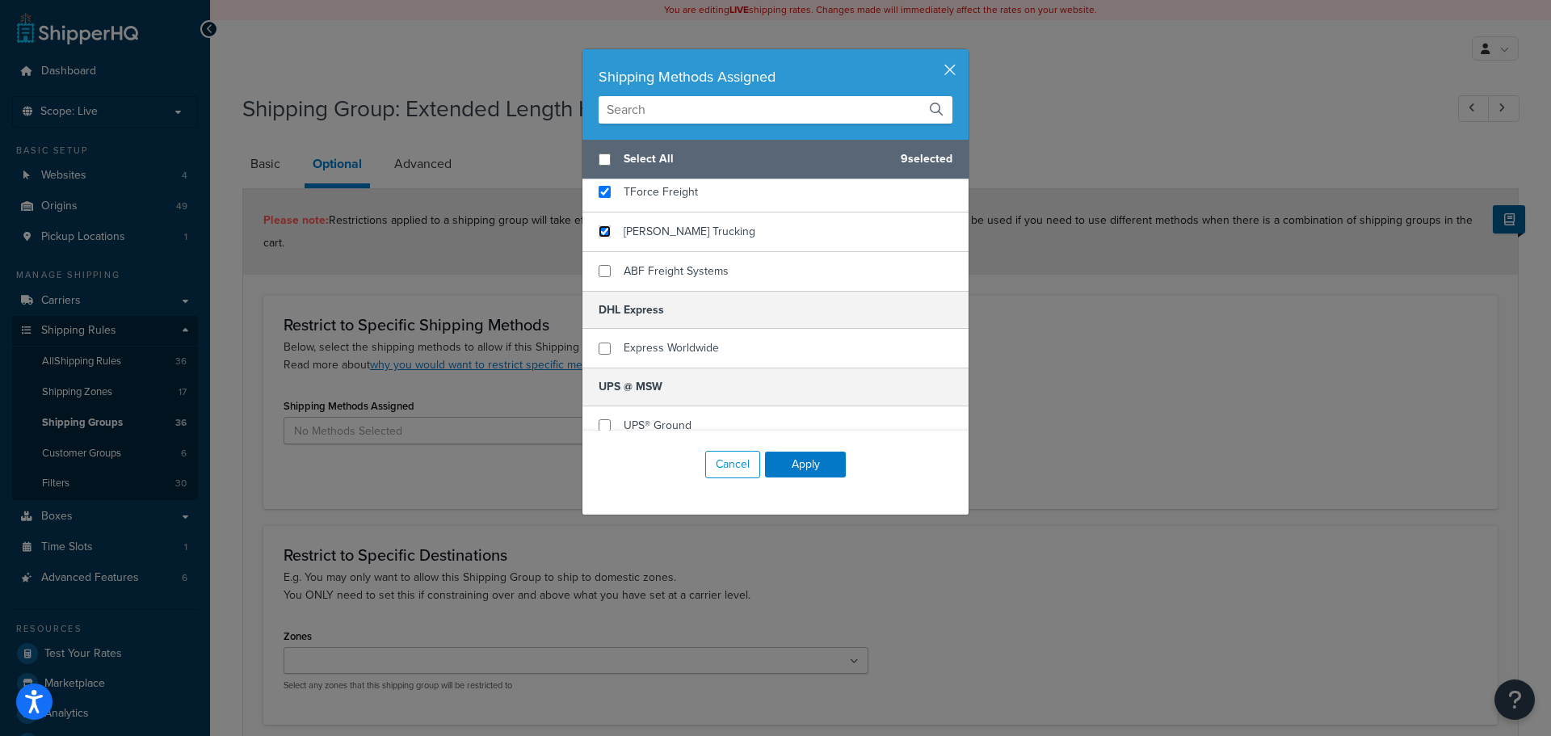
scroll to position [566, 0]
click at [599, 271] on input "checkbox" at bounding box center [605, 270] width 12 height 12
checkbox input "true"
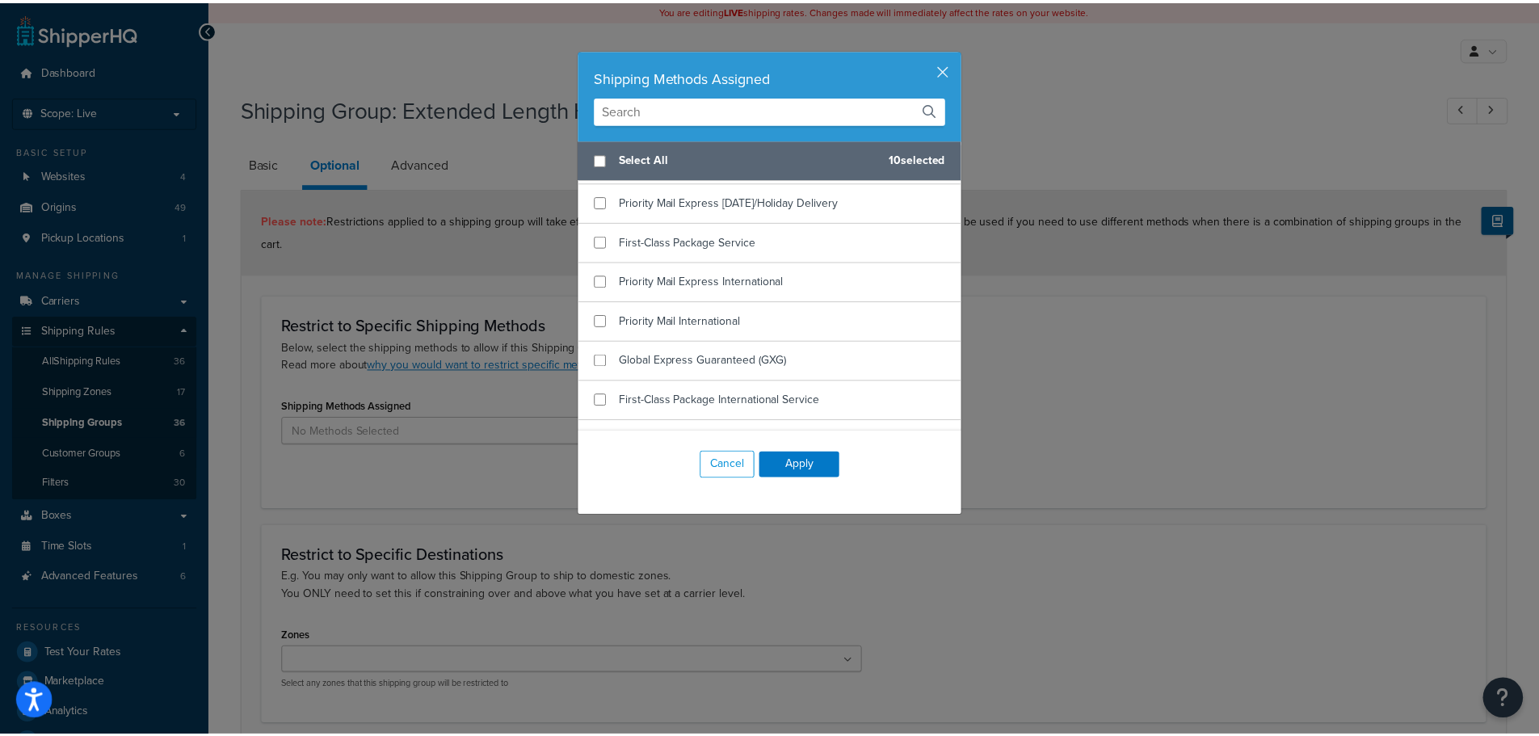
scroll to position [1644, 0]
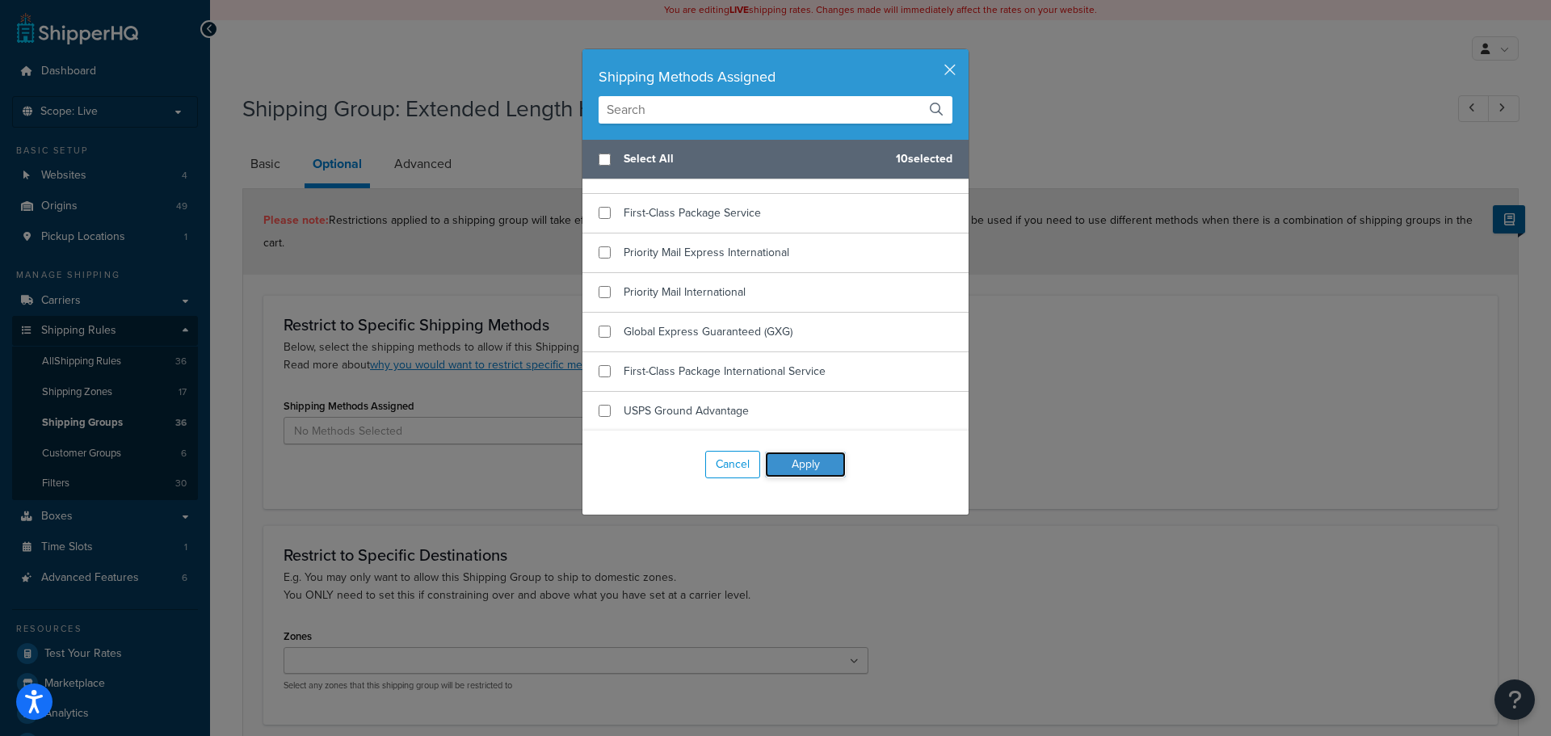
click at [810, 467] on button "Apply" at bounding box center [805, 465] width 81 height 26
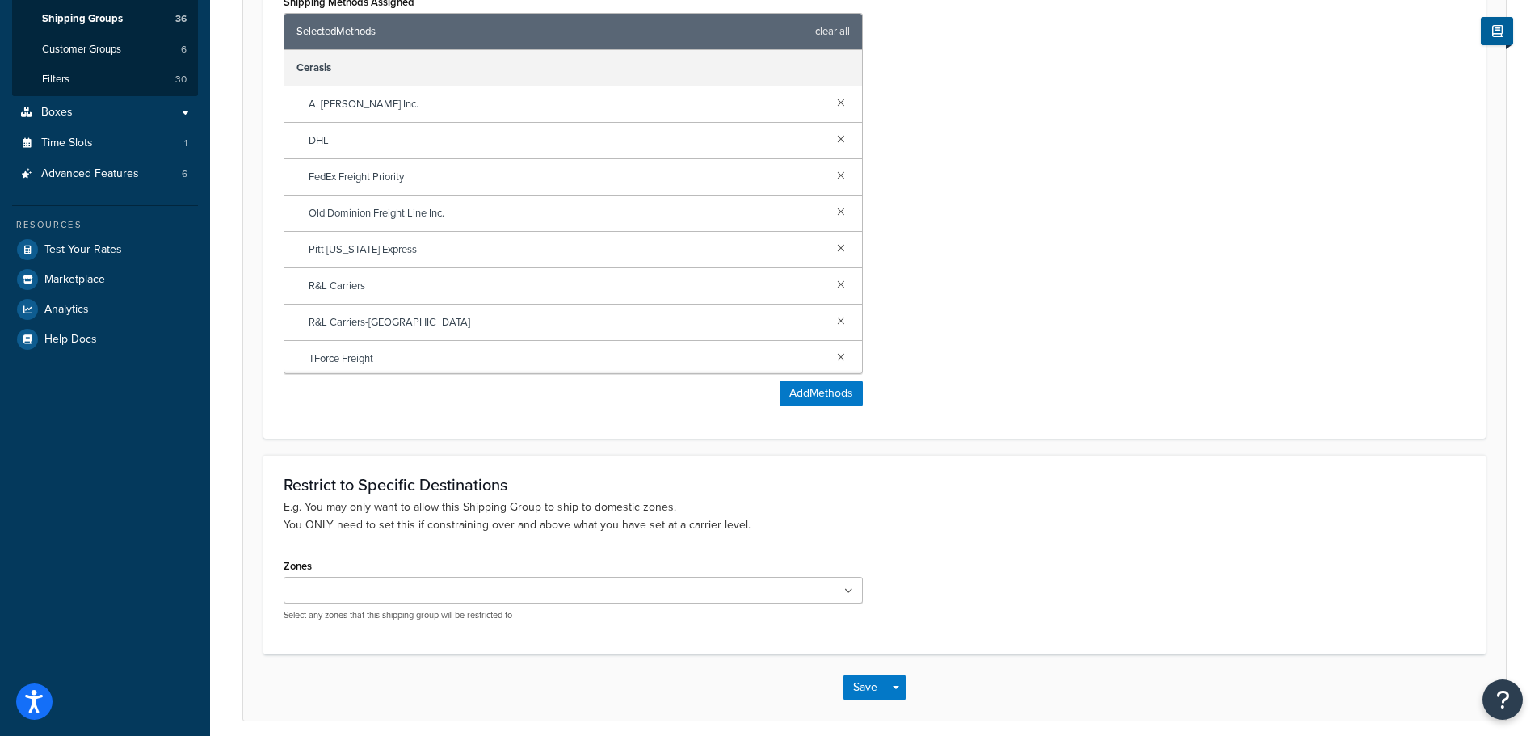
scroll to position [0, 0]
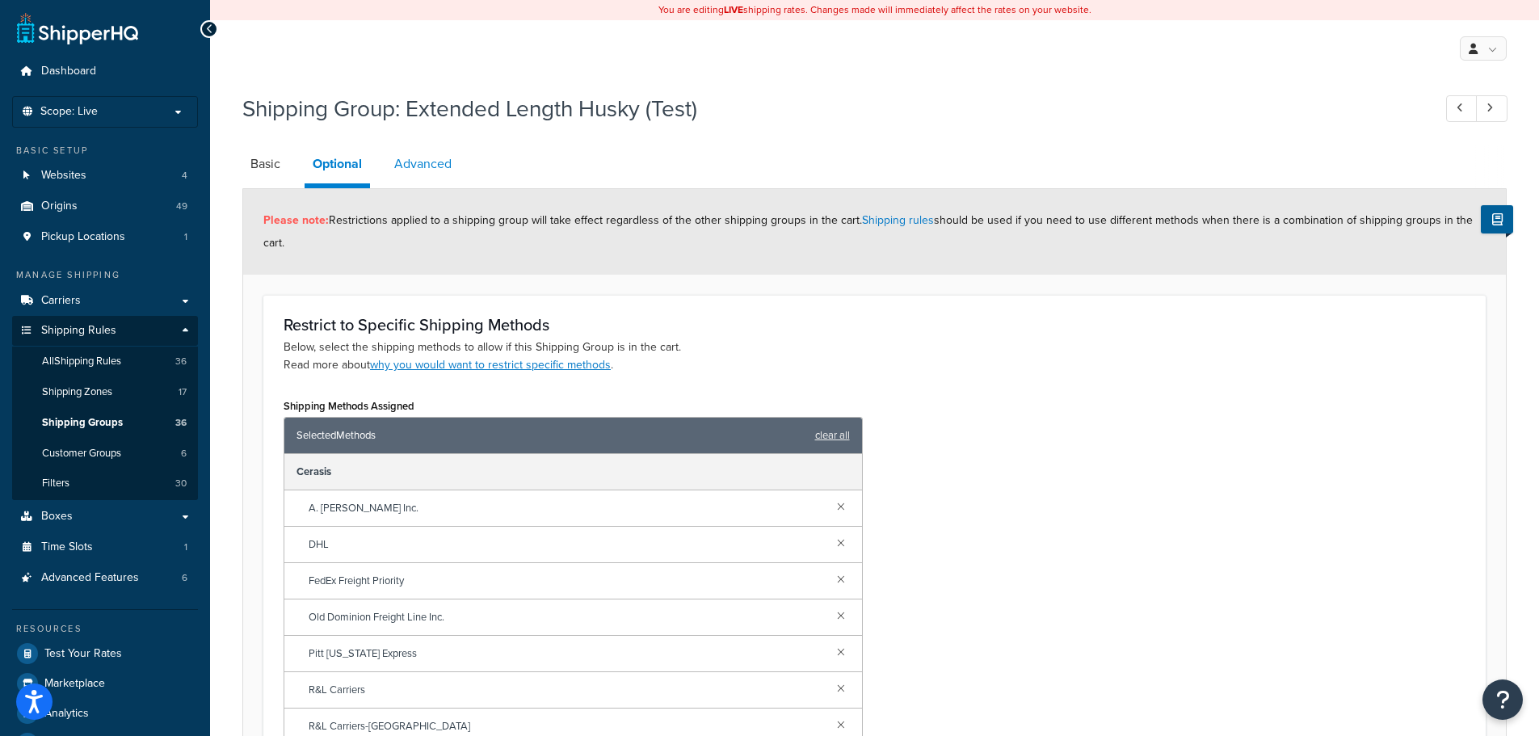
click at [444, 162] on link "Advanced" at bounding box center [423, 164] width 74 height 39
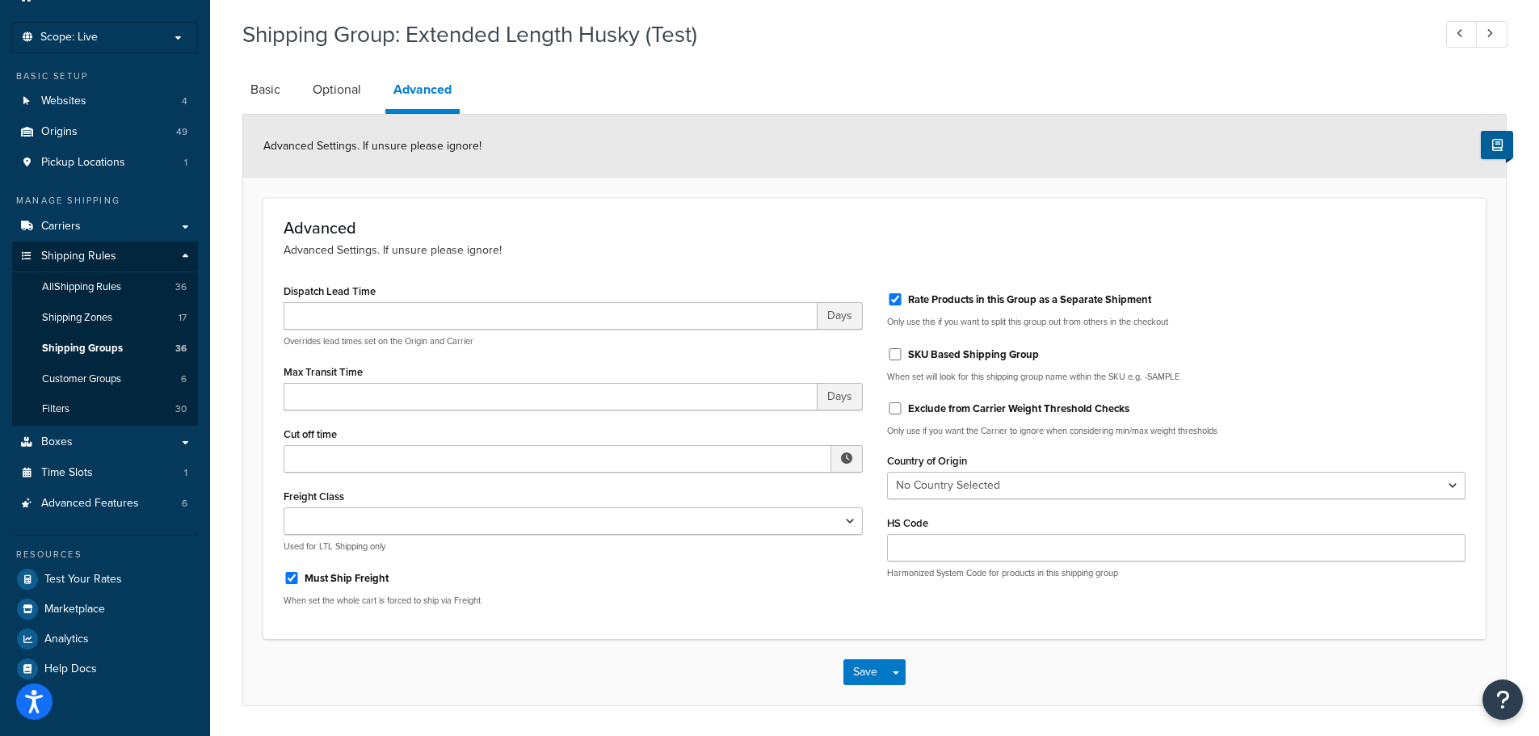
scroll to position [46, 0]
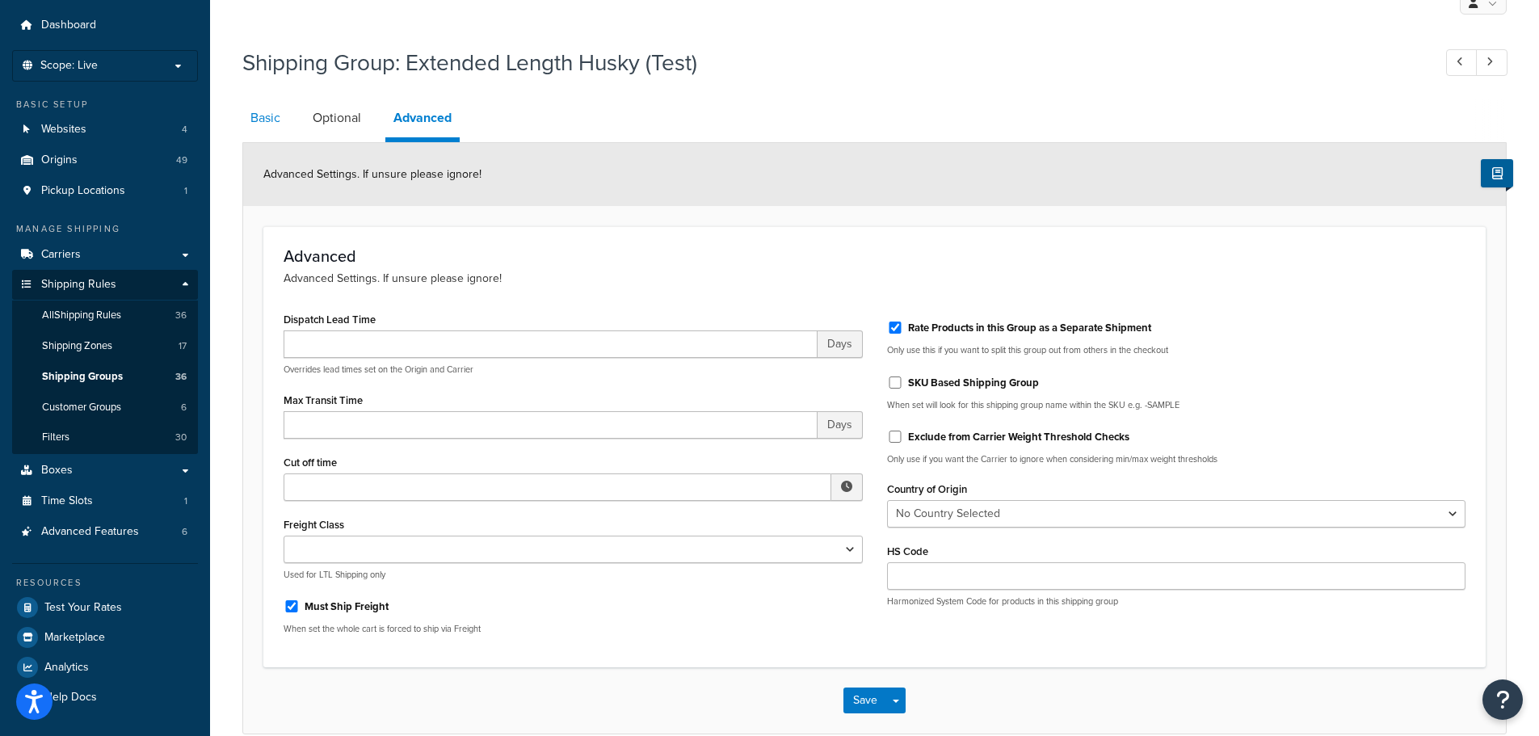
click at [275, 120] on link "Basic" at bounding box center [265, 118] width 46 height 39
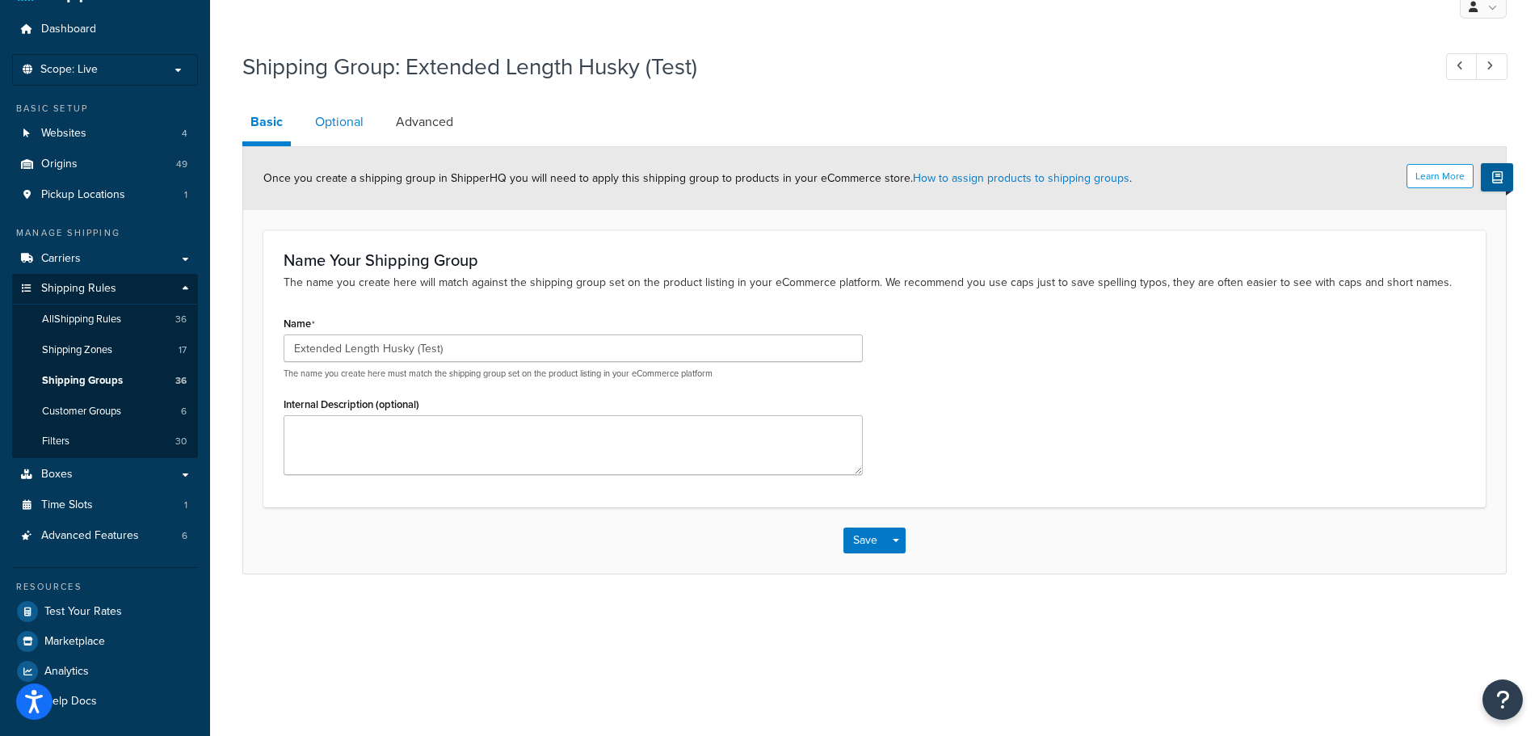
click at [334, 110] on link "Optional" at bounding box center [339, 122] width 65 height 39
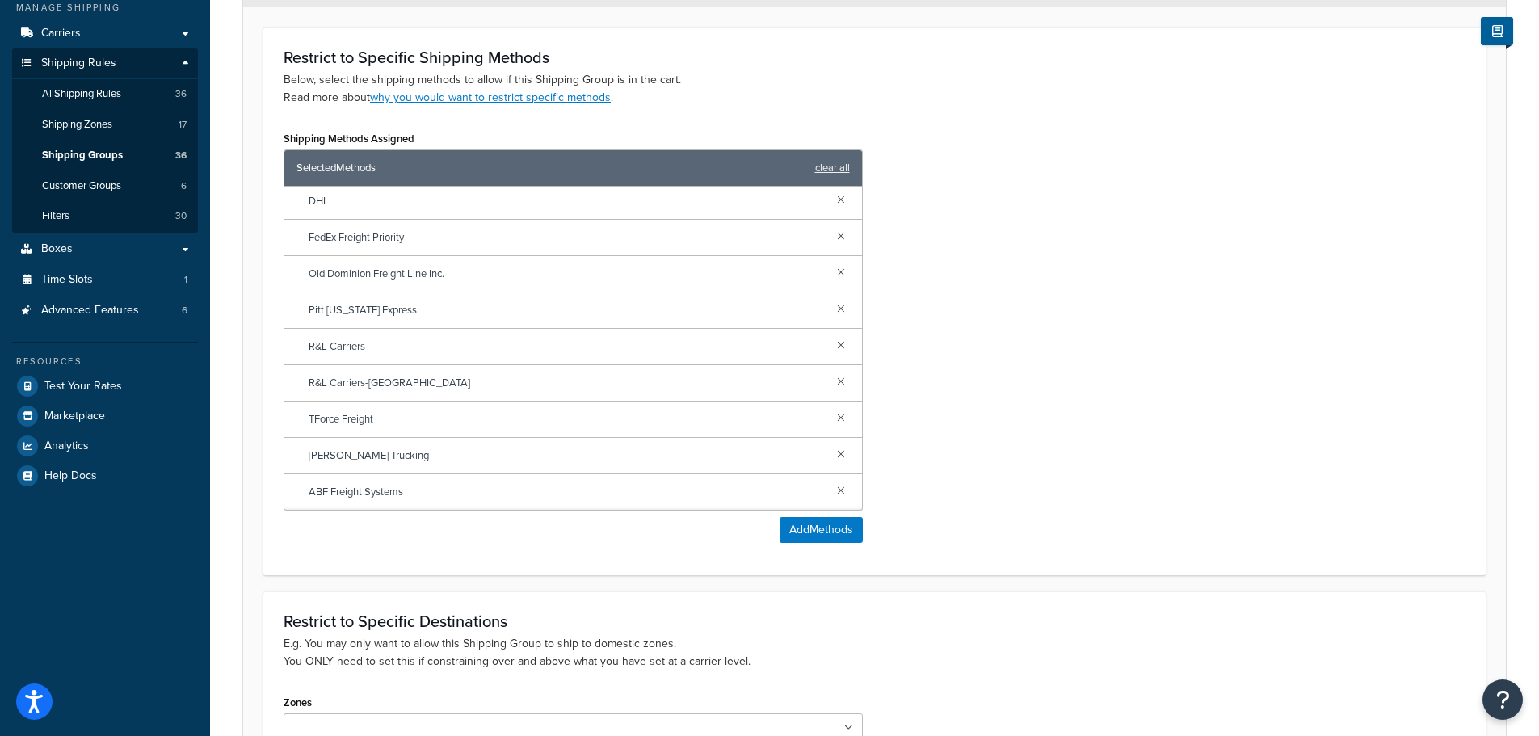
scroll to position [471, 0]
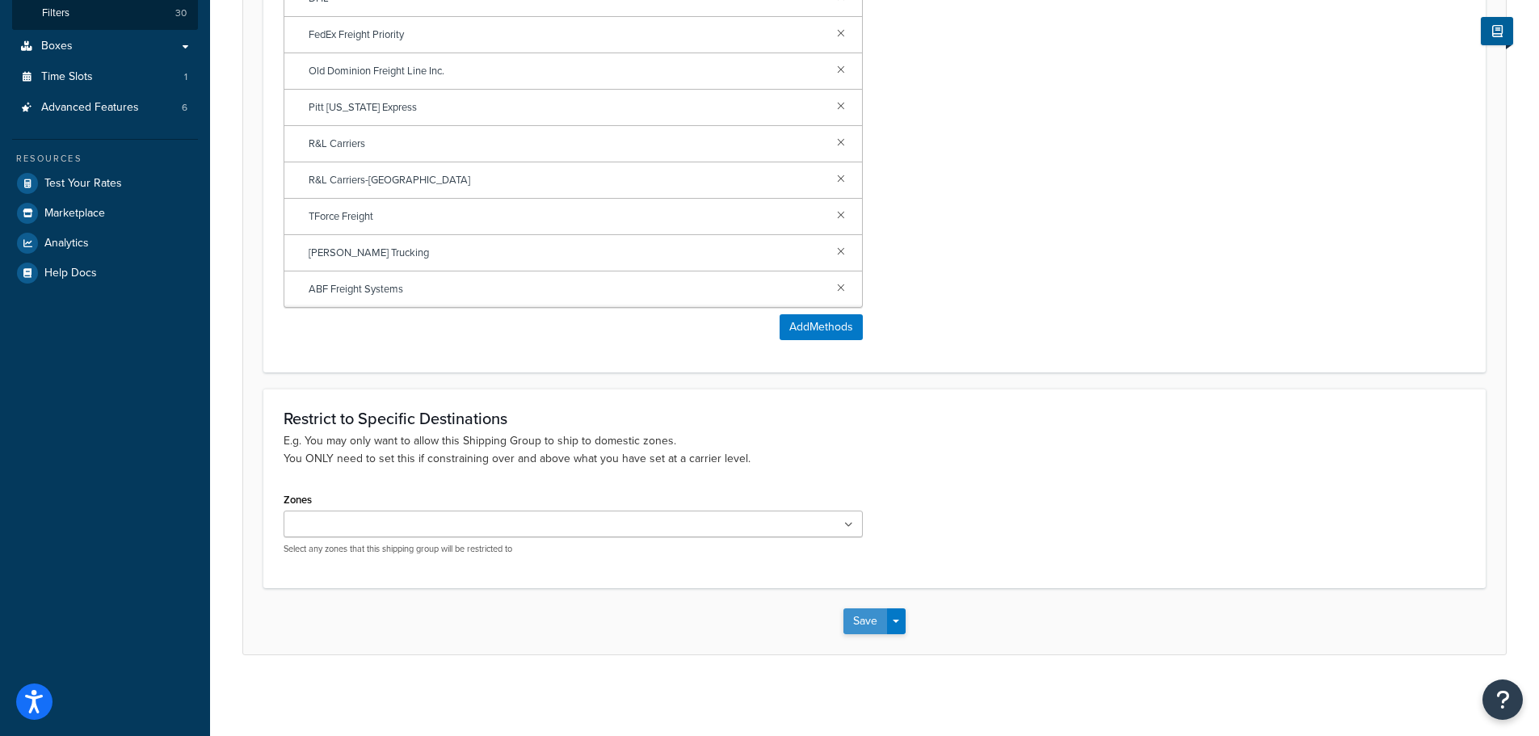
click at [856, 621] on button "Save" at bounding box center [865, 621] width 44 height 26
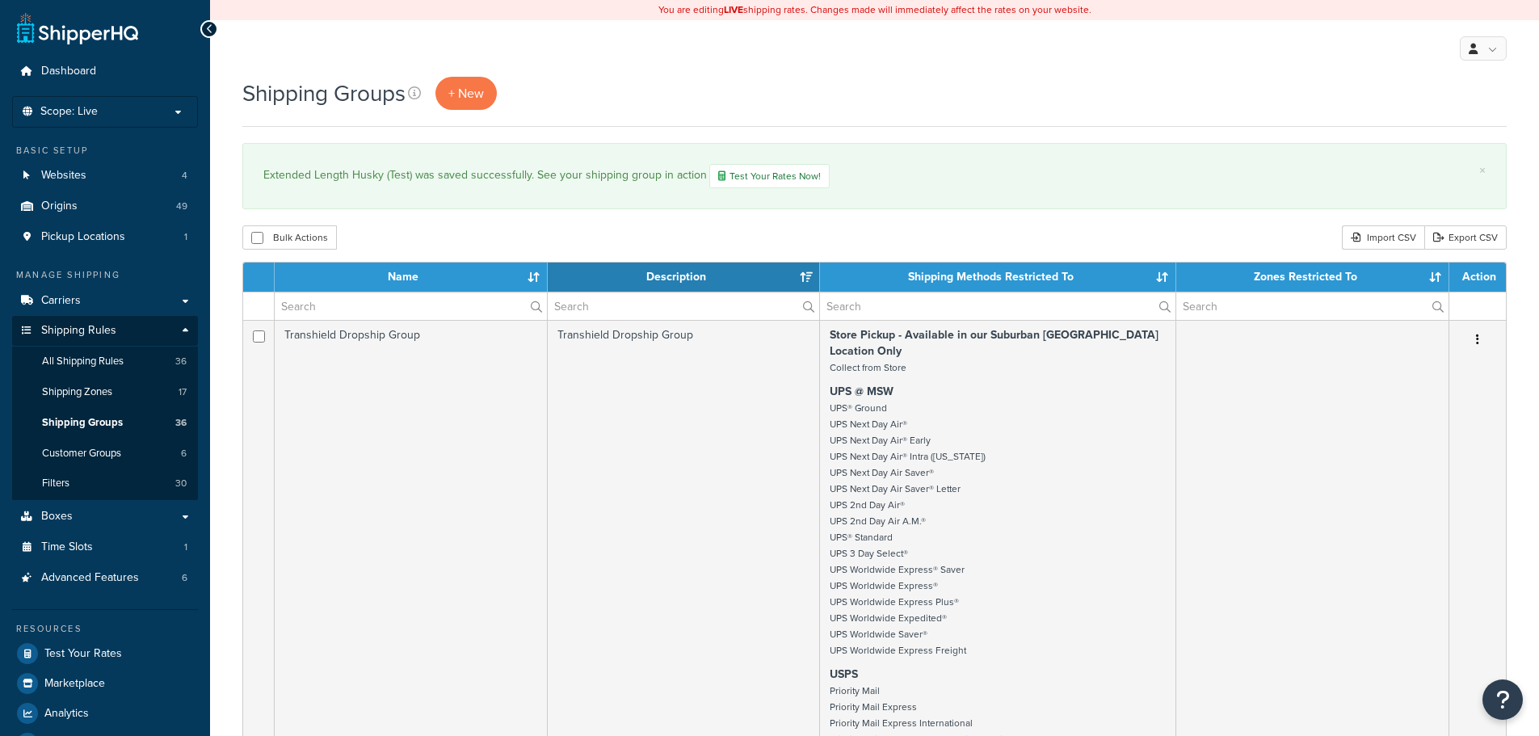
select select "15"
